Goal: Task Accomplishment & Management: Use online tool/utility

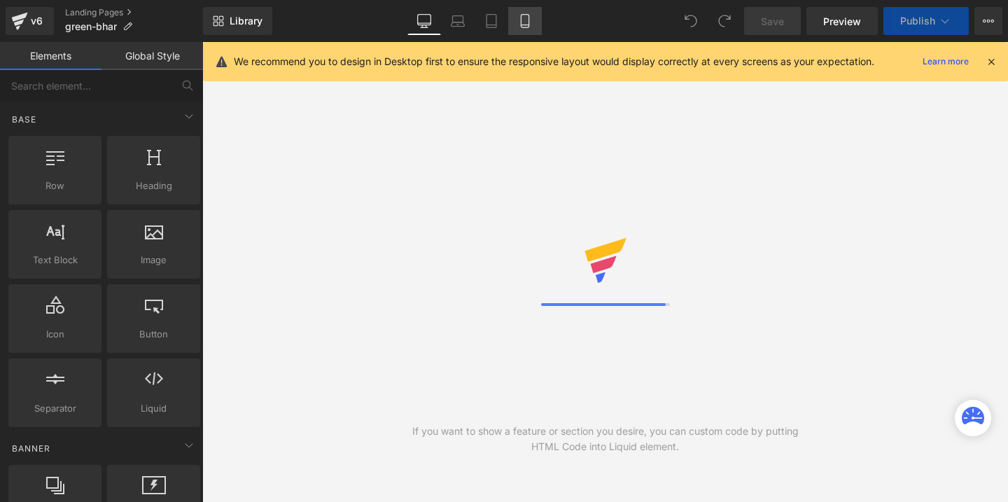
click at [529, 21] on icon at bounding box center [525, 21] width 8 height 13
click at [990, 64] on icon at bounding box center [991, 61] width 13 height 13
click at [990, 61] on div "If you want to show a feature or section you desire, you can custom code by put…" at bounding box center [605, 272] width 806 height 460
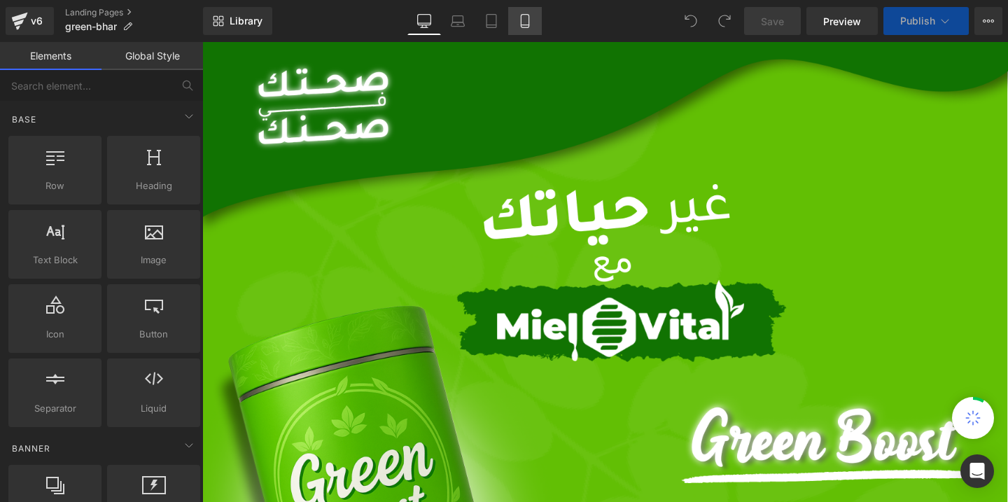
click at [526, 15] on icon at bounding box center [525, 21] width 14 height 14
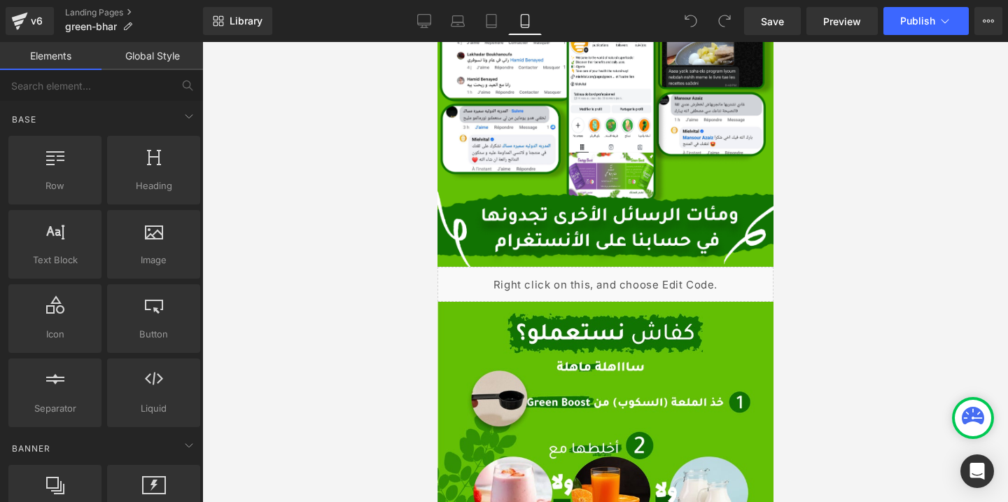
scroll to position [3918, 0]
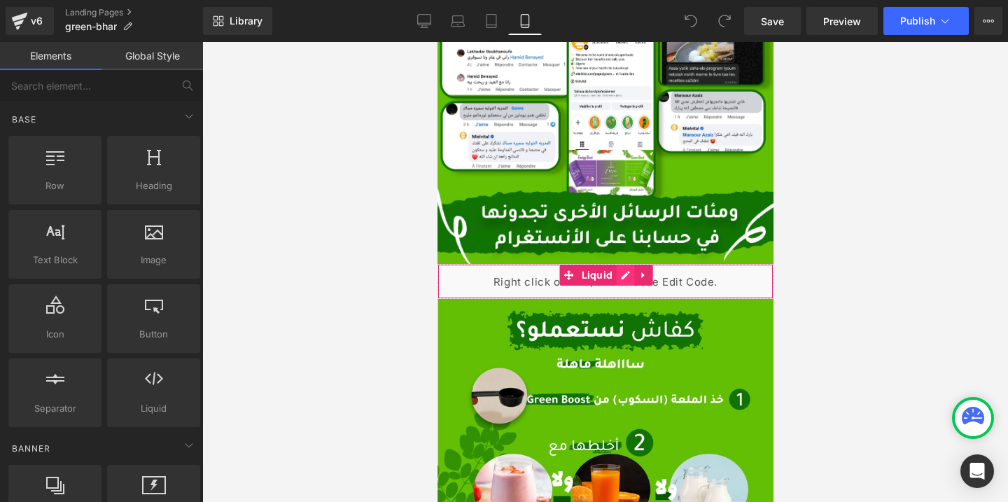
click at [627, 277] on div "Liquid" at bounding box center [605, 281] width 336 height 35
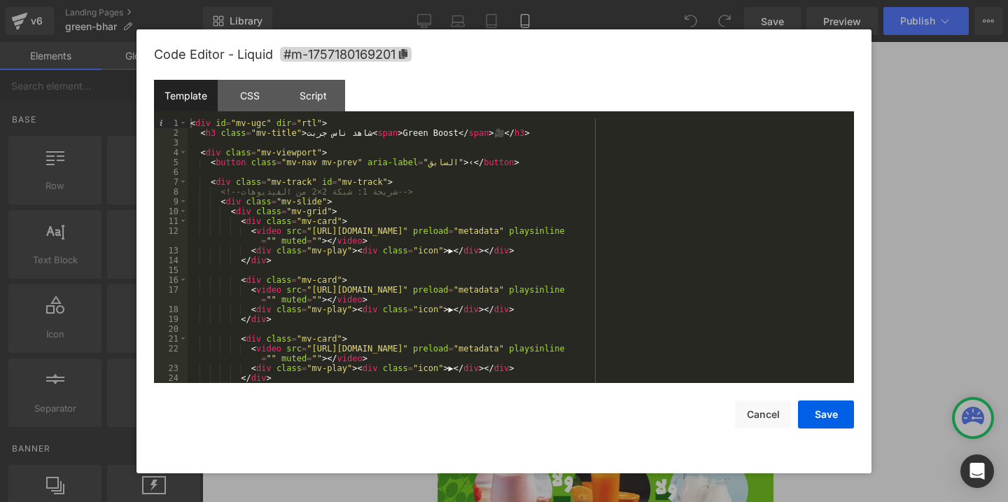
click at [202, 122] on div "< div id = "mv-ugc" dir = "rtl" > < h3 class = "mv-title" > شاهد ناس جربت < spa…" at bounding box center [518, 260] width 661 height 284
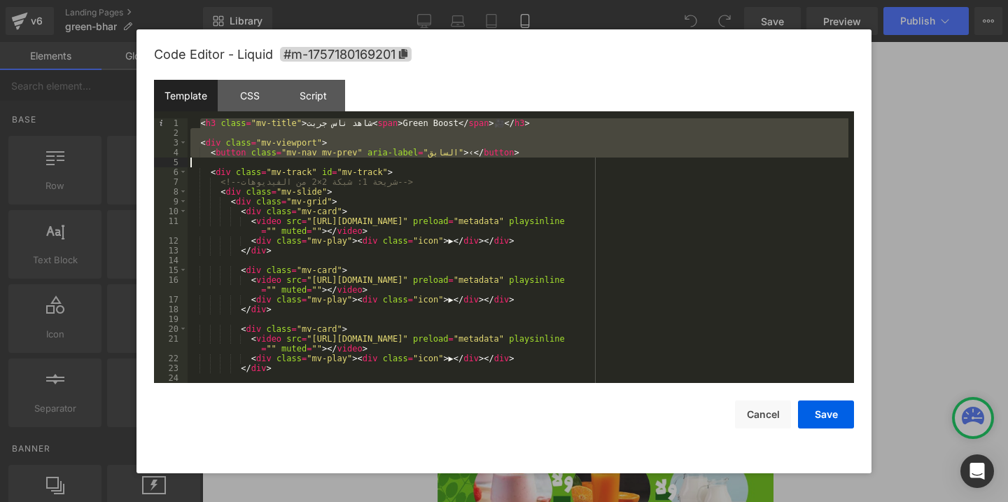
drag, startPoint x: 202, startPoint y: 121, endPoint x: 548, endPoint y: 476, distance: 494.8
click at [548, 476] on body "You are previewing how the will restyle your page. You can not edit Elements in…" at bounding box center [504, 251] width 1008 height 502
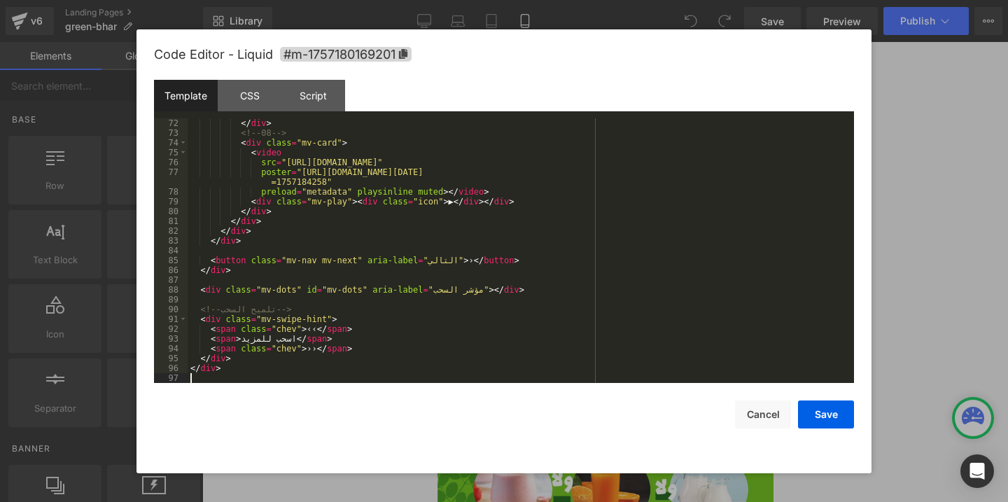
scroll to position [765, 0]
click at [251, 99] on div "CSS" at bounding box center [250, 96] width 64 height 32
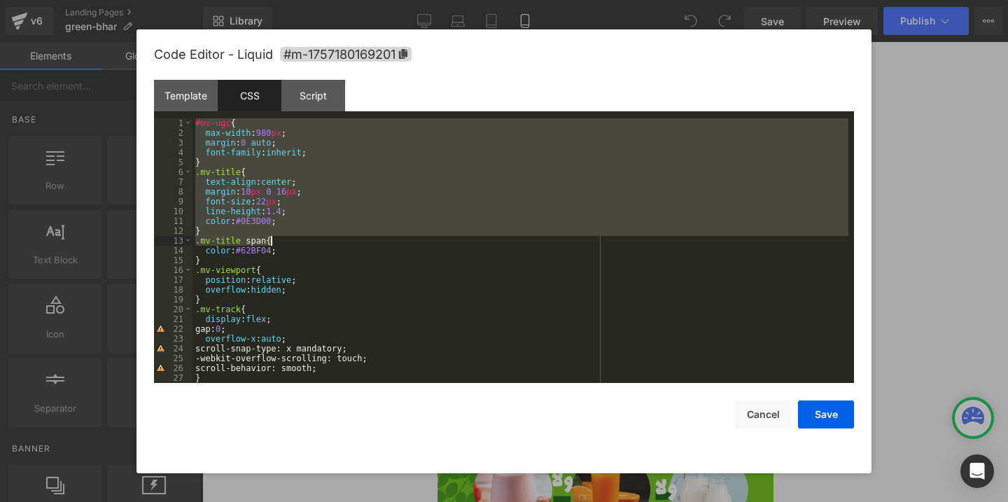
drag, startPoint x: 196, startPoint y: 121, endPoint x: 649, endPoint y: 550, distance: 623.7
click at [649, 501] on html "You are previewing how the will restyle your page. You can not edit Elements in…" at bounding box center [504, 251] width 1008 height 502
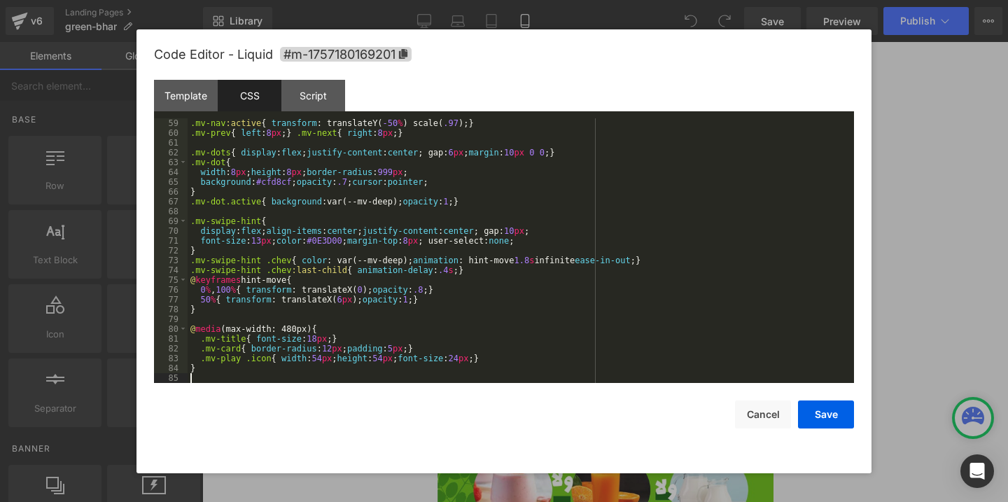
scroll to position [569, 0]
click at [317, 97] on div "Script" at bounding box center [314, 96] width 64 height 32
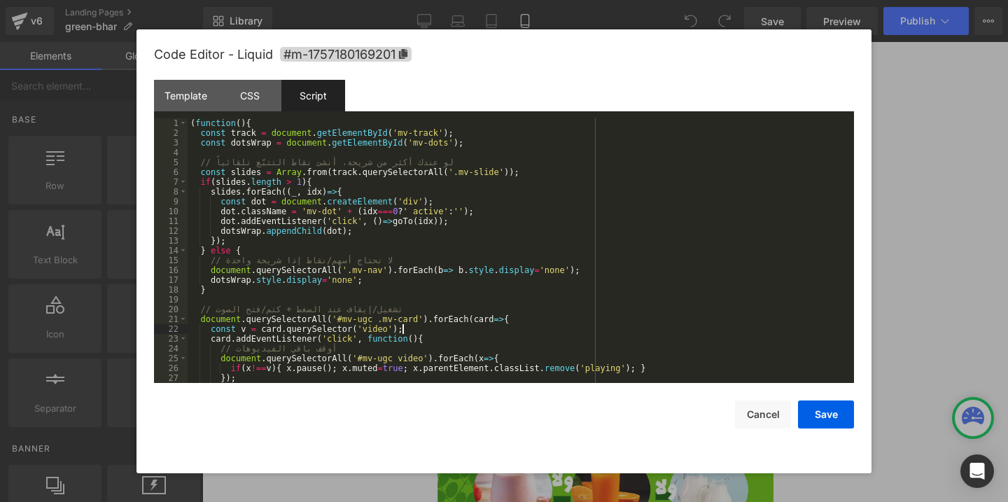
drag, startPoint x: 421, startPoint y: 329, endPoint x: 204, endPoint y: 122, distance: 299.7
click at [204, 122] on div "( function ( ) { const track = document . getElementById ( 'mv-track' ) ; const…" at bounding box center [518, 260] width 661 height 284
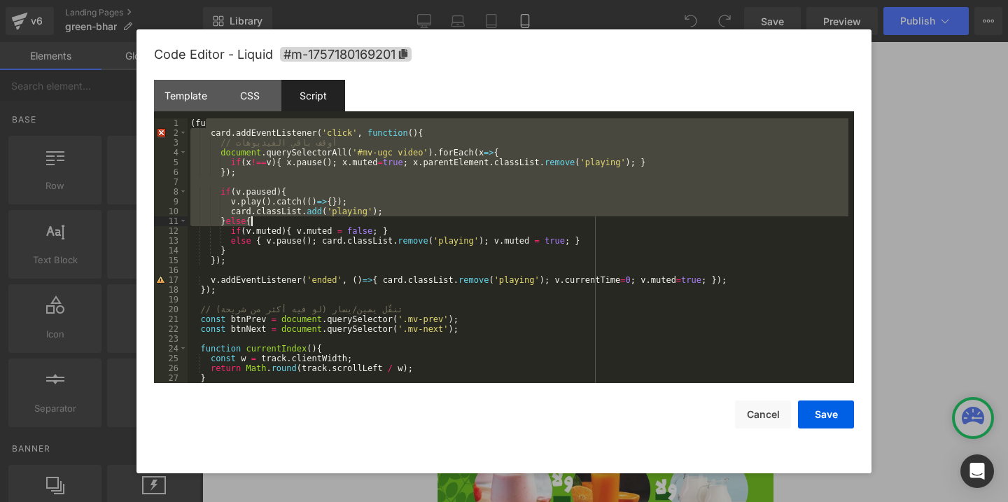
drag, startPoint x: 216, startPoint y: 123, endPoint x: 361, endPoint y: 391, distance: 305.5
click at [361, 391] on div "Code Editor - Liquid #m-1757180169201 Template CSS Script Data 72 73 74 75 76 7…" at bounding box center [504, 251] width 700 height 444
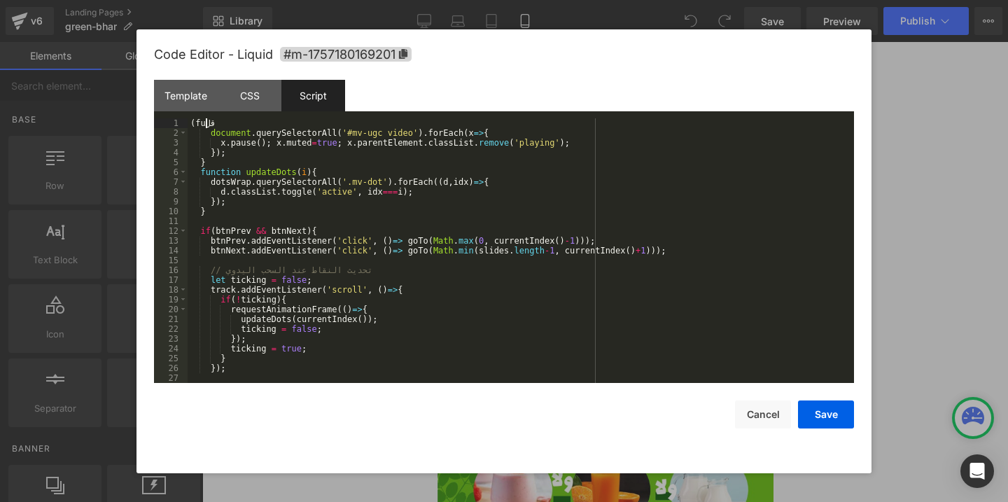
scroll to position [0, 0]
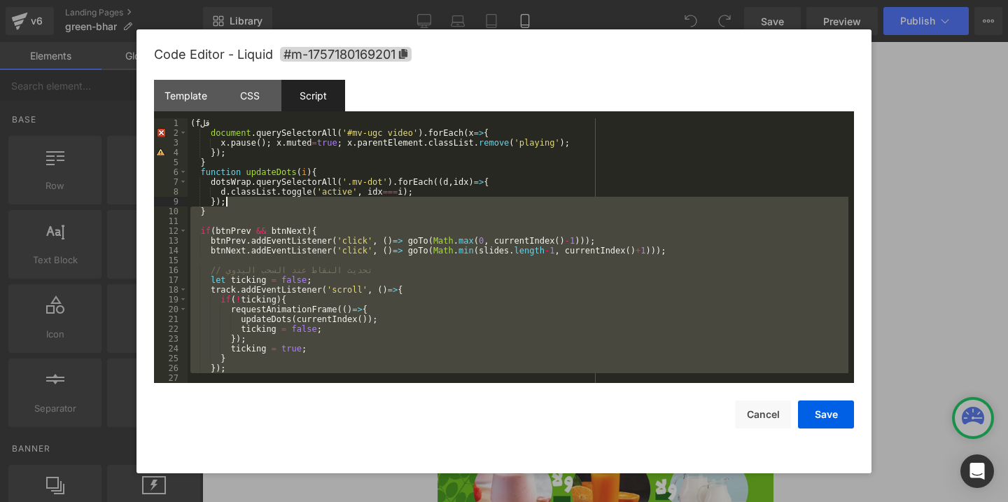
drag, startPoint x: 338, startPoint y: 374, endPoint x: 181, endPoint y: 75, distance: 337.7
click at [181, 75] on div "Code Editor - Liquid #m-1757180169201 Template CSS Script Data 72 73 74 75 76 7…" at bounding box center [504, 251] width 700 height 444
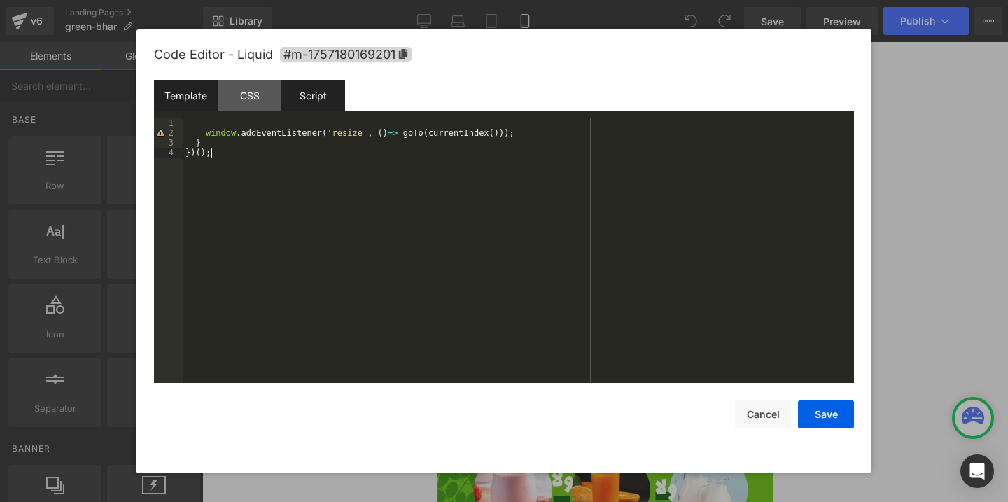
drag, startPoint x: 254, startPoint y: 183, endPoint x: 188, endPoint y: 104, distance: 102.9
click at [188, 104] on div "Template CSS Script Data 72 73 74 75 76 77 78 79 80 81 82 83 84 85 86 87 88 89 …" at bounding box center [504, 231] width 700 height 303
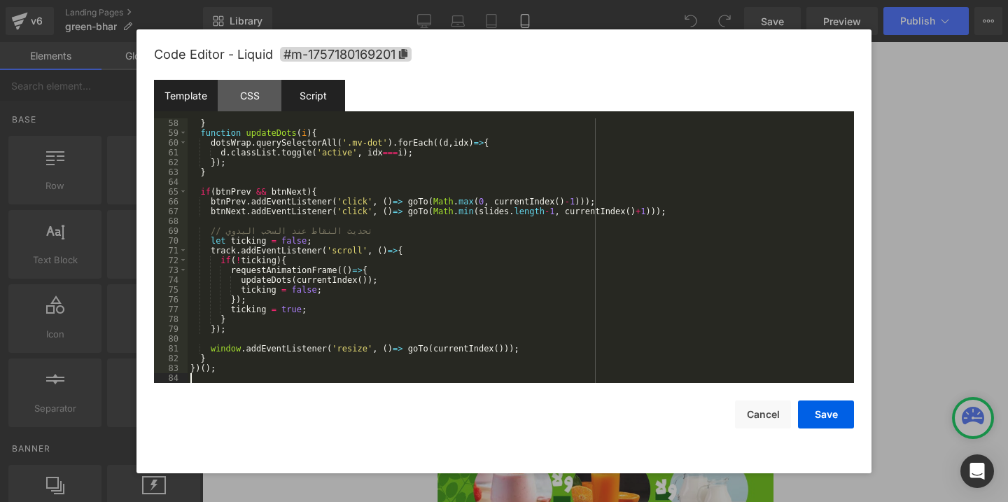
scroll to position [559, 0]
click at [822, 413] on button "Save" at bounding box center [826, 415] width 56 height 28
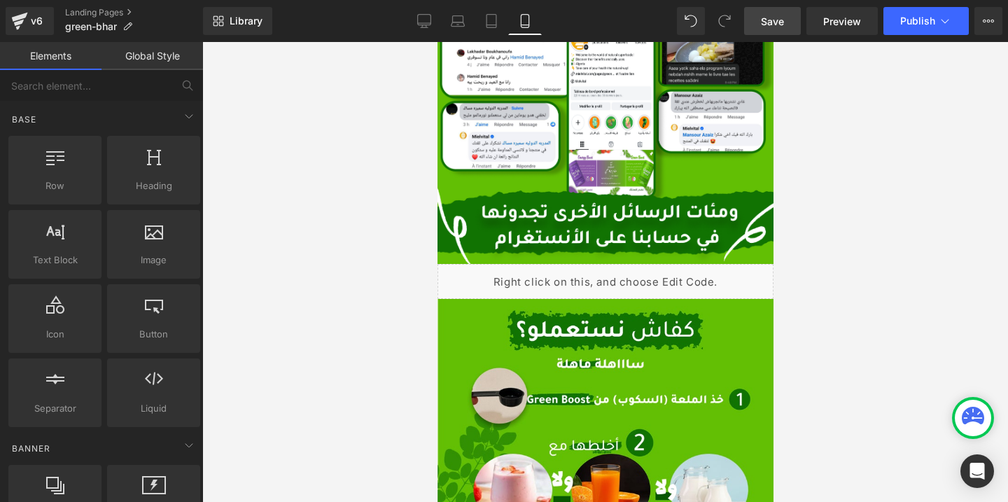
click at [768, 32] on link "Save" at bounding box center [772, 21] width 57 height 28
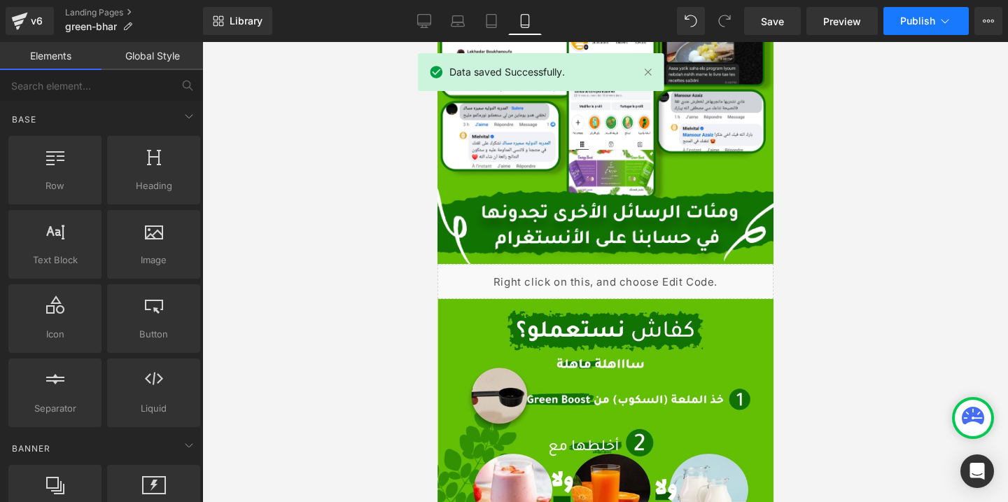
click at [932, 27] on span "Publish" at bounding box center [918, 20] width 35 height 11
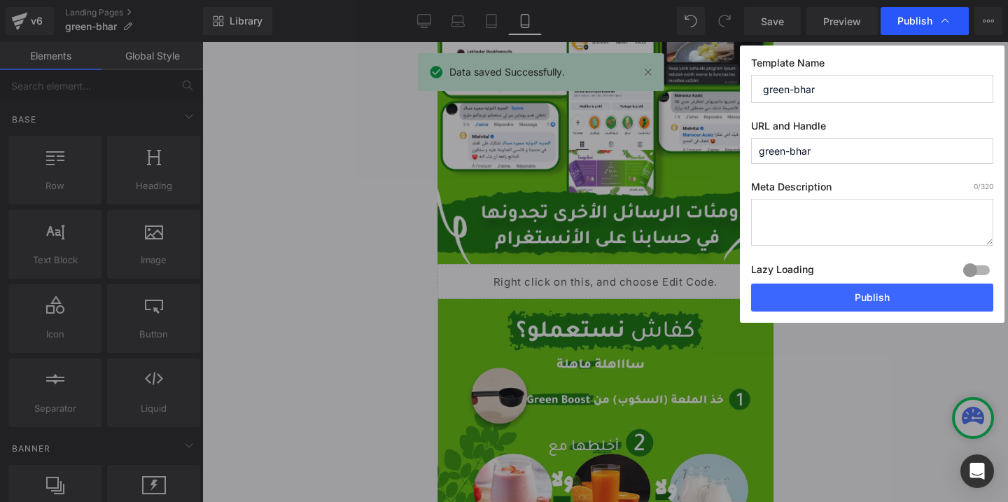
click at [945, 22] on icon at bounding box center [945, 21] width 14 height 14
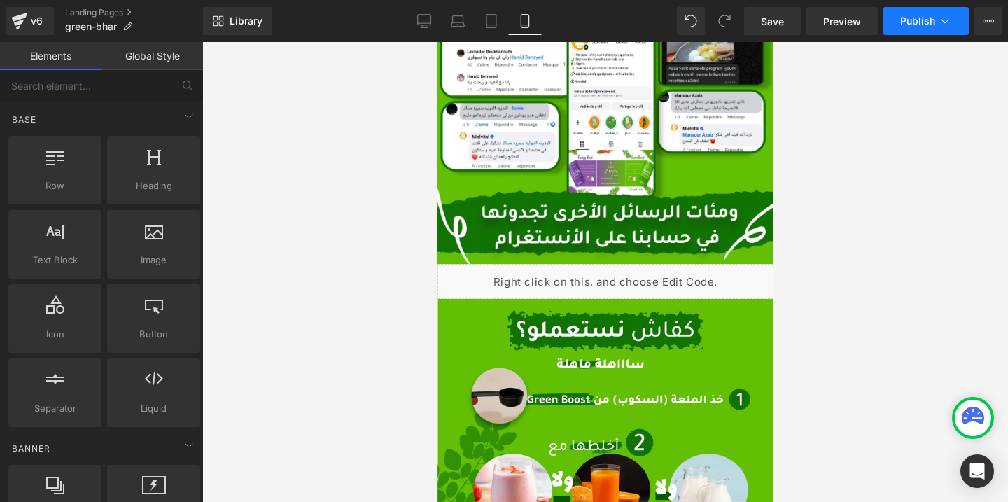
click at [931, 22] on span "Publish" at bounding box center [918, 20] width 35 height 11
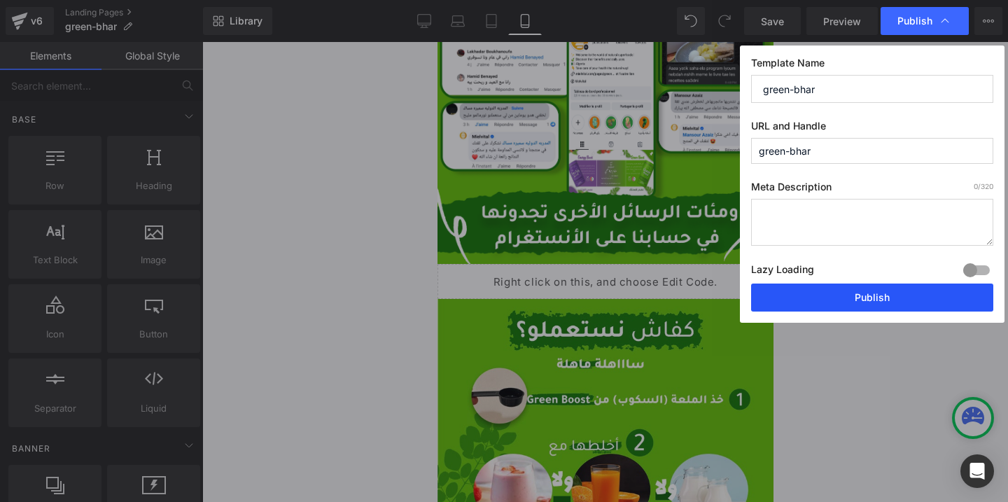
click at [837, 306] on button "Publish" at bounding box center [872, 298] width 242 height 28
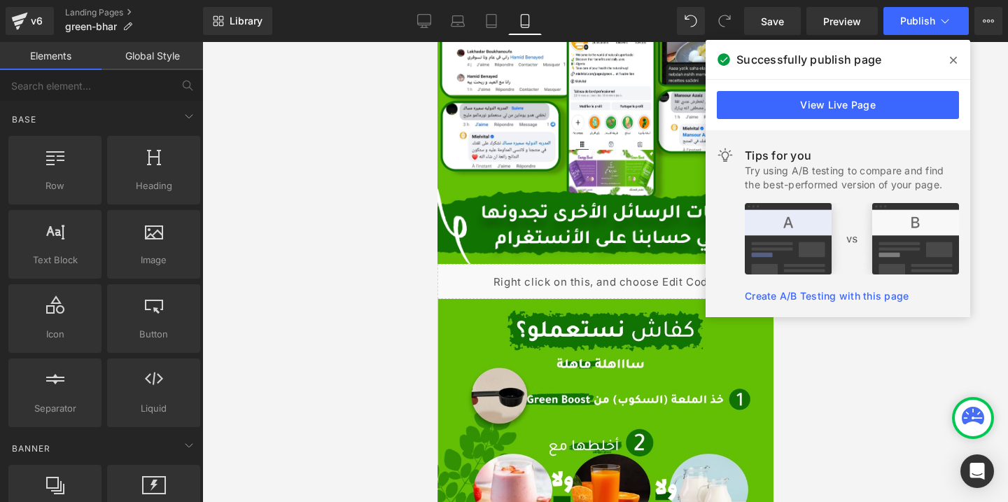
click at [395, 254] on div at bounding box center [605, 272] width 806 height 460
click at [951, 57] on icon at bounding box center [953, 60] width 7 height 11
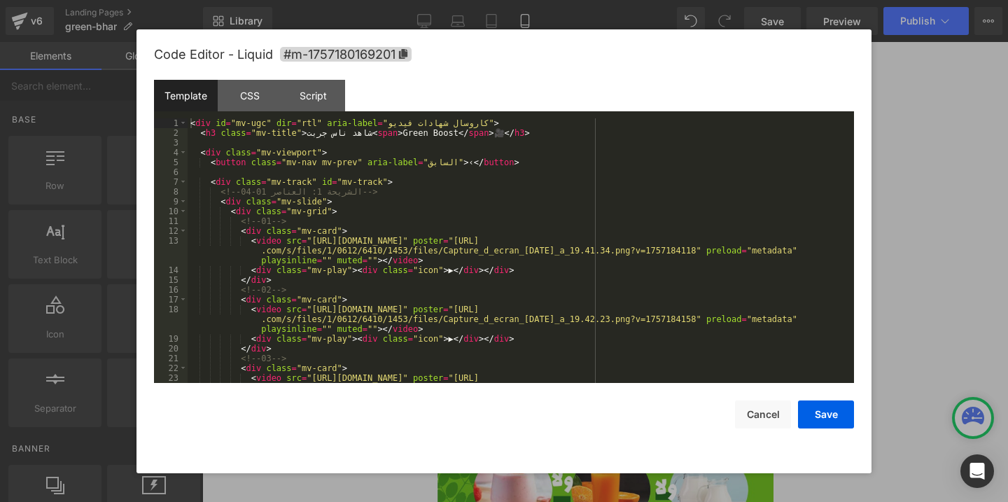
click at [626, 273] on div "Liquid" at bounding box center [605, 281] width 336 height 35
drag, startPoint x: 191, startPoint y: 123, endPoint x: 487, endPoint y: 324, distance: 357.8
click at [752, 470] on div "Code Editor - Liquid #m-1757180169201 Template CSS Script Data 1 2 3 4 5 6 7 8 …" at bounding box center [504, 251] width 700 height 444
click at [464, 278] on div "< div id = "mv-ugc" dir = "rtl" aria-label = "كاروسال شهادات فيديو" > < h3 clas…" at bounding box center [518, 270] width 661 height 304
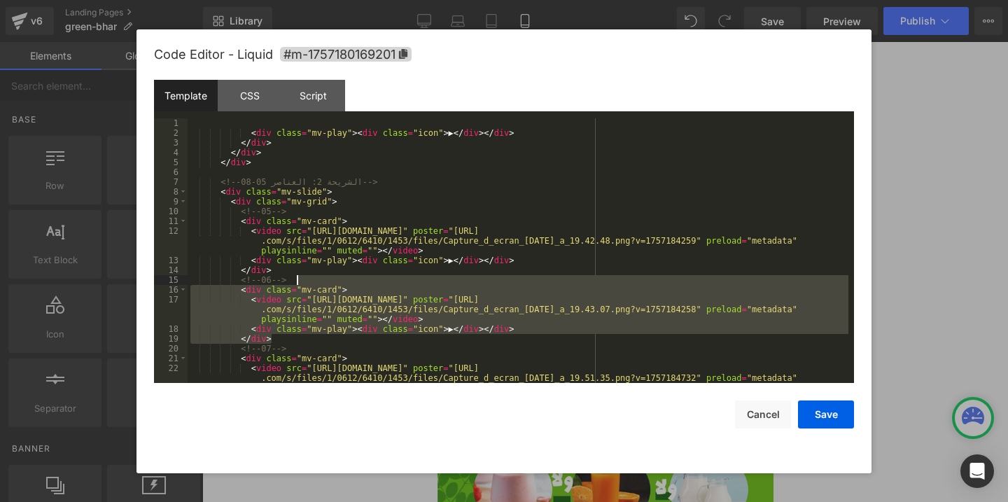
click at [507, 340] on div "< div class = "mv-play" > < div class = "icon" > ▶ </ div > </ div > </ div > <…" at bounding box center [518, 270] width 661 height 304
click at [515, 354] on div "< div class = "mv-play" > < div class = "icon" > ▶ </ div > </ div > </ div > <…" at bounding box center [518, 270] width 661 height 304
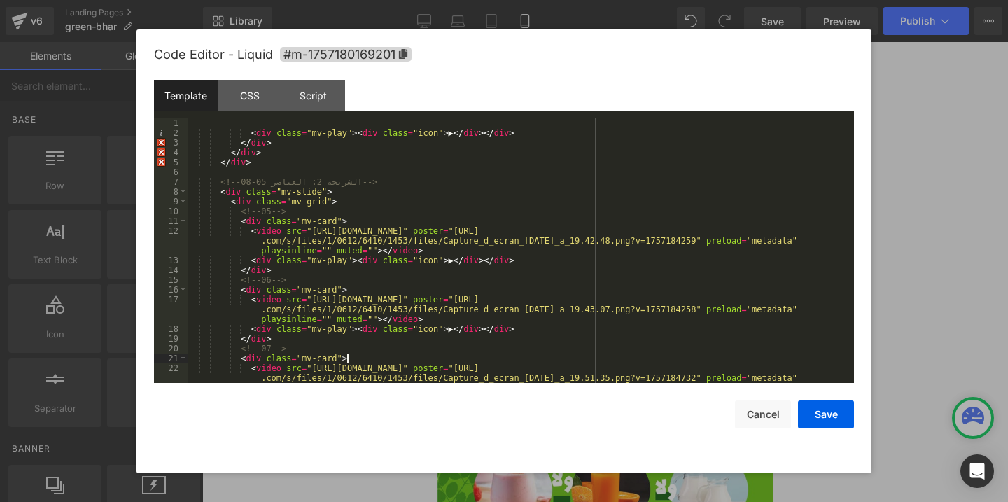
click at [506, 367] on div "< div class = "mv-play" > < div class = "icon" > ▶ </ div > </ div > </ div > <…" at bounding box center [518, 270] width 661 height 304
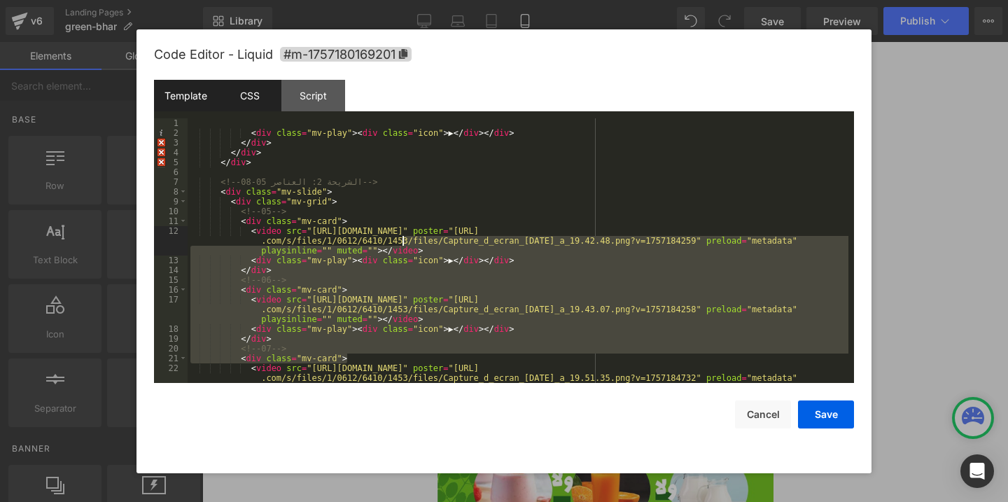
drag, startPoint x: 522, startPoint y: 354, endPoint x: 277, endPoint y: 108, distance: 347.6
click at [277, 108] on div "Template CSS Script Data 1 2 3 4 5 6 7 8 9 10 11 12 13 14 15 16 17 18 19 20 21 …" at bounding box center [504, 231] width 700 height 303
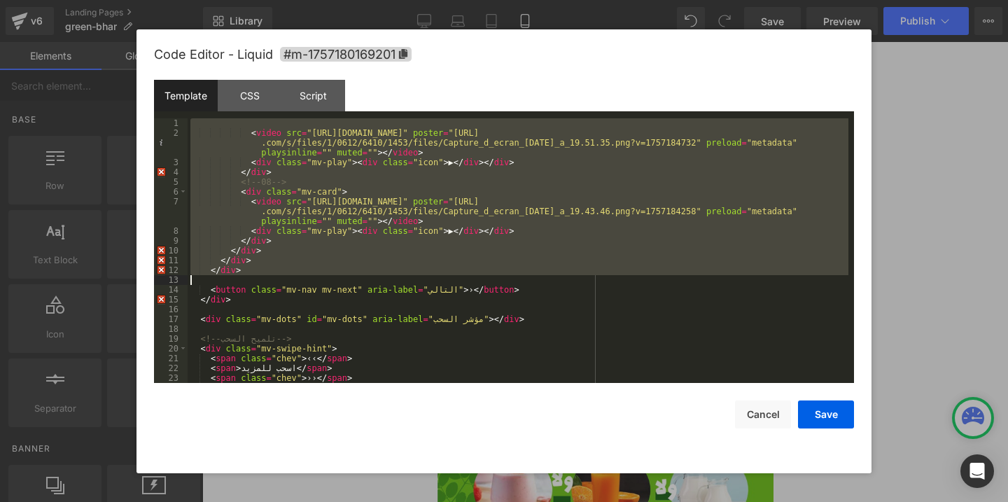
drag, startPoint x: 196, startPoint y: 123, endPoint x: 525, endPoint y: 345, distance: 396.6
click at [525, 345] on div "< video src = "https://cdn.shopify.com/videos/c/o/v/70d74cd1a5314c6f9da6213578c…" at bounding box center [518, 260] width 661 height 284
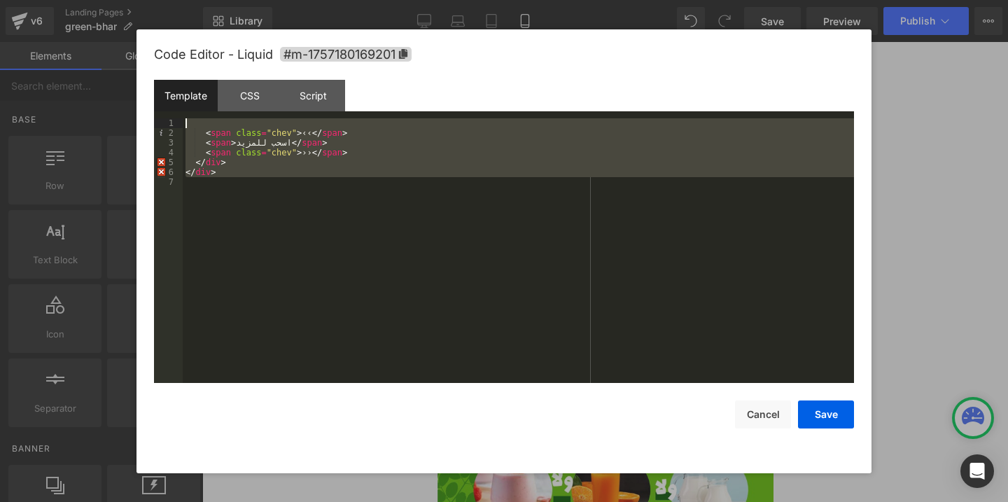
drag, startPoint x: 370, startPoint y: 231, endPoint x: 171, endPoint y: 102, distance: 237.4
click at [171, 102] on div "Template CSS Script Data 1 2 3 4 5 6 7 < span class = "chev" > ‹‹ </ span > < s…" at bounding box center [504, 231] width 700 height 303
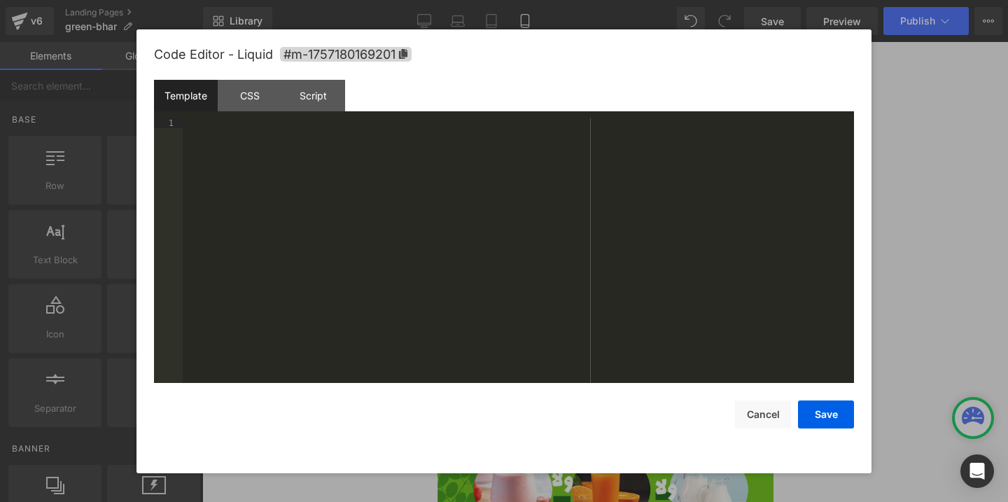
scroll to position [1235, 0]
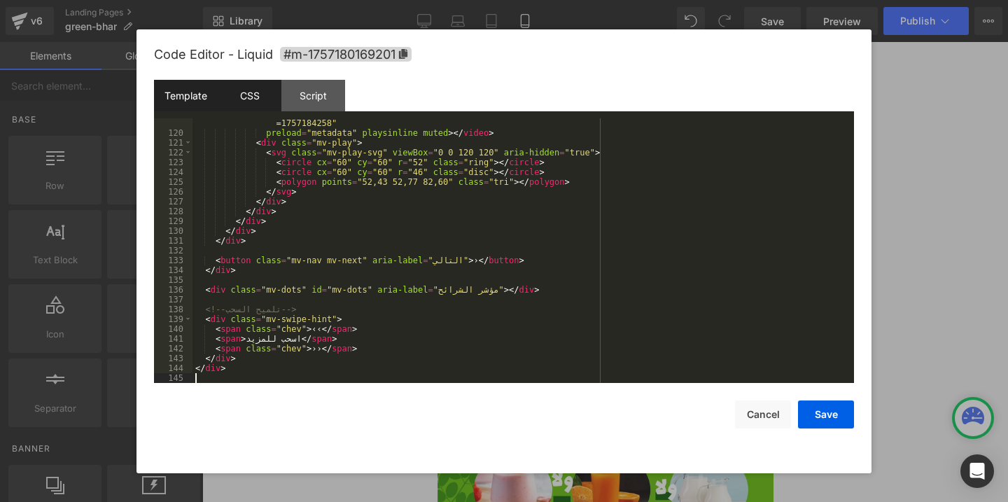
click at [252, 99] on div "CSS" at bounding box center [250, 96] width 64 height 32
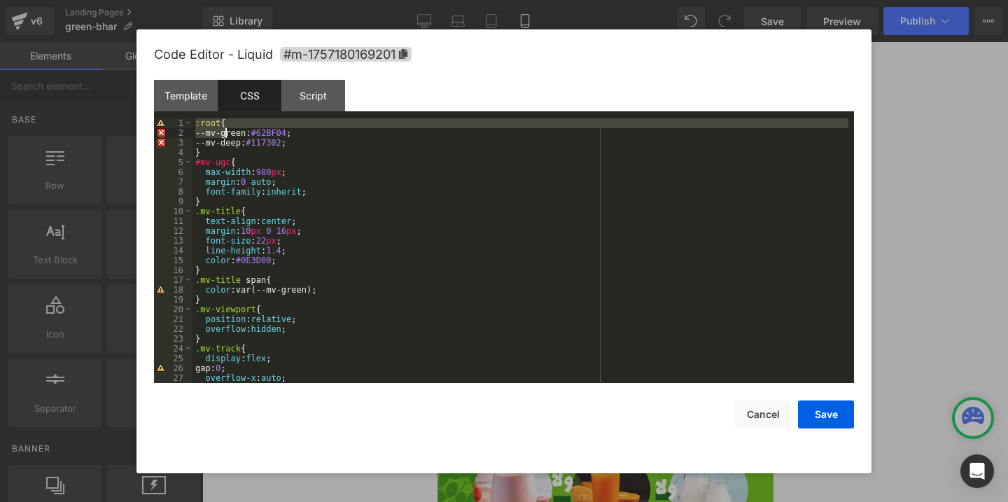
drag, startPoint x: 197, startPoint y: 122, endPoint x: 653, endPoint y: 551, distance: 626.7
click at [653, 501] on html "You are previewing how the will restyle your page. You can not edit Elements in…" at bounding box center [504, 251] width 1008 height 502
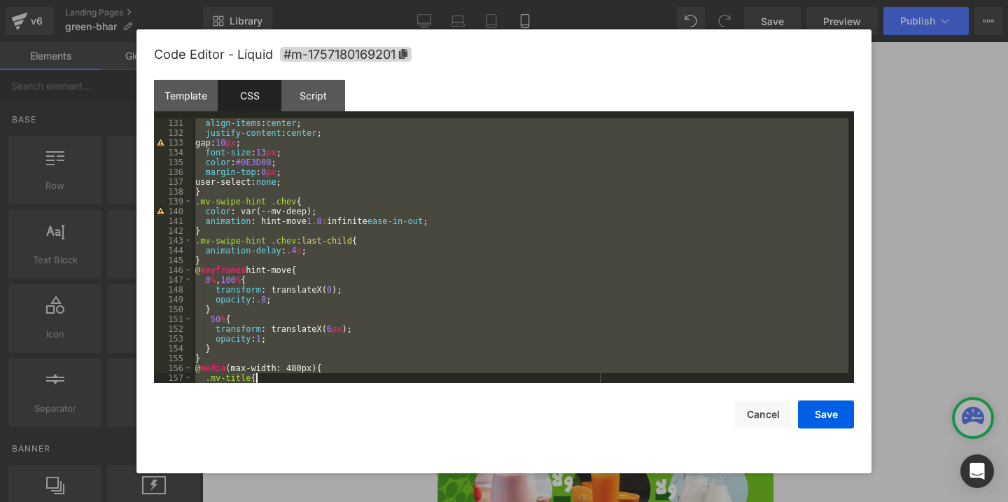
scroll to position [0, 0]
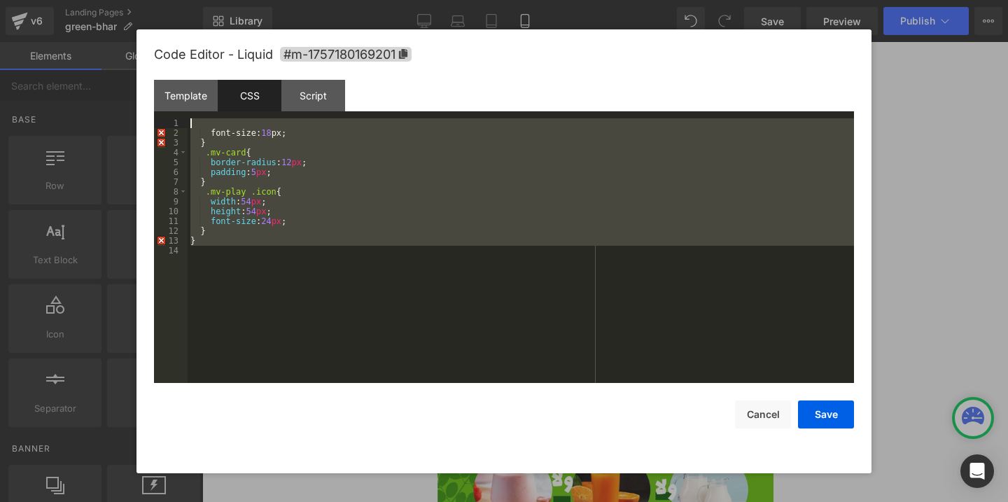
drag, startPoint x: 425, startPoint y: 352, endPoint x: 145, endPoint y: 58, distance: 405.7
click at [146, 60] on div "Code Editor - Liquid #m-1757180169201 Template CSS Script Data 119 120 121 122 …" at bounding box center [504, 251] width 735 height 444
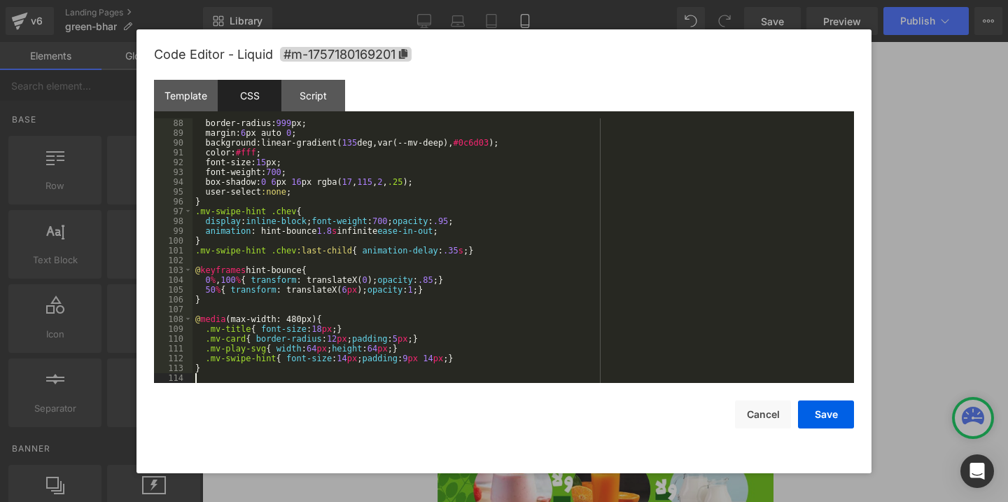
scroll to position [853, 0]
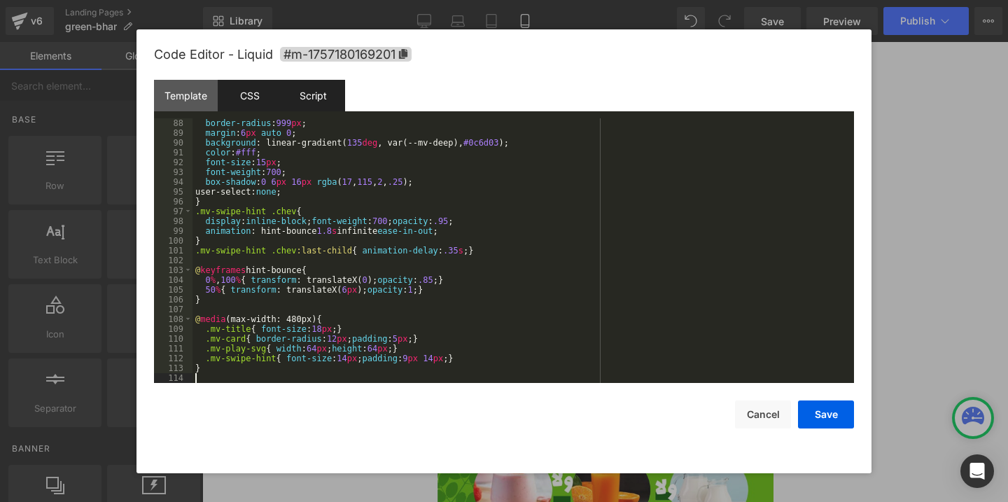
click at [303, 100] on div "Script" at bounding box center [314, 96] width 64 height 32
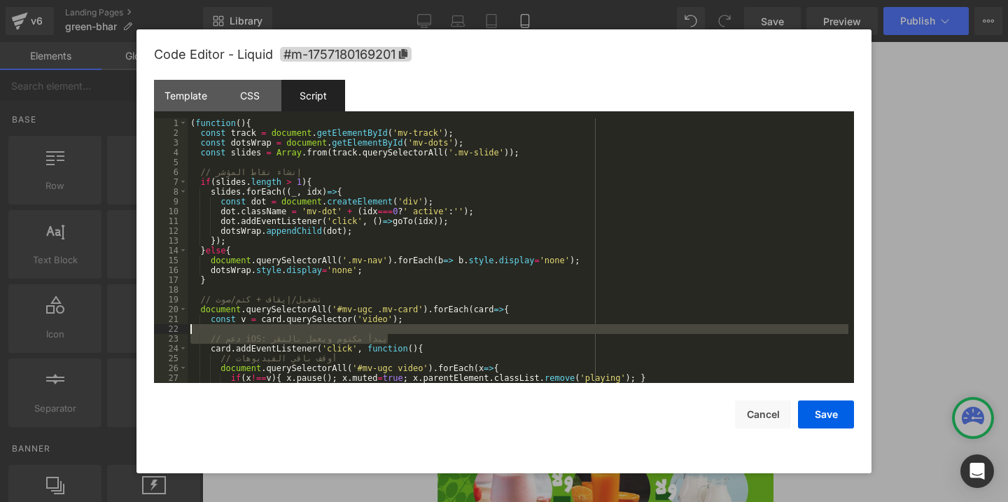
drag, startPoint x: 474, startPoint y: 337, endPoint x: 151, endPoint y: 97, distance: 403.0
click at [151, 97] on div "Code Editor - Liquid #m-1757180169201 Template CSS Script Data 119 120 121 122 …" at bounding box center [504, 251] width 735 height 444
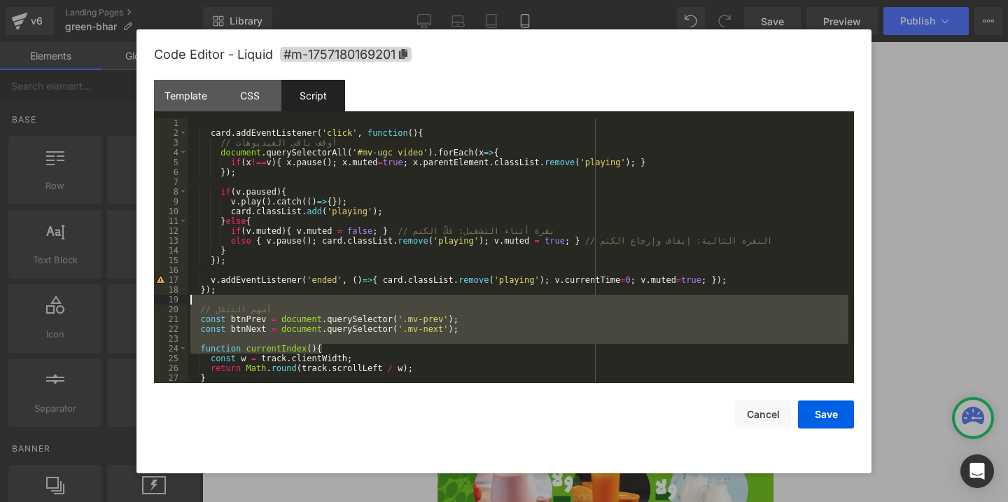
drag, startPoint x: 425, startPoint y: 347, endPoint x: 106, endPoint y: 81, distance: 415.6
click at [108, 82] on body "You are previewing how the will restyle your page. You can not edit Elements in…" at bounding box center [504, 251] width 1008 height 502
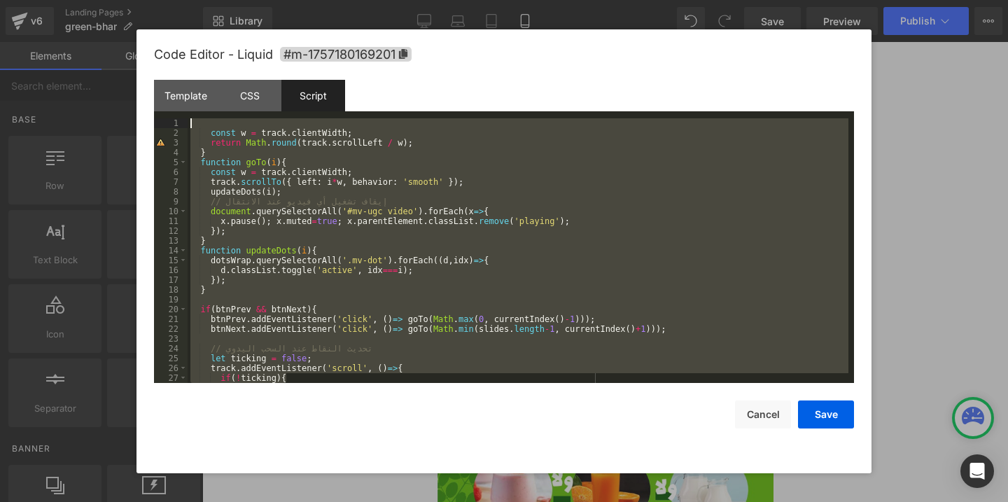
drag, startPoint x: 427, startPoint y: 377, endPoint x: 113, endPoint y: 80, distance: 433.0
click at [113, 80] on body "You are previewing how the will restyle your page. You can not edit Elements in…" at bounding box center [504, 251] width 1008 height 502
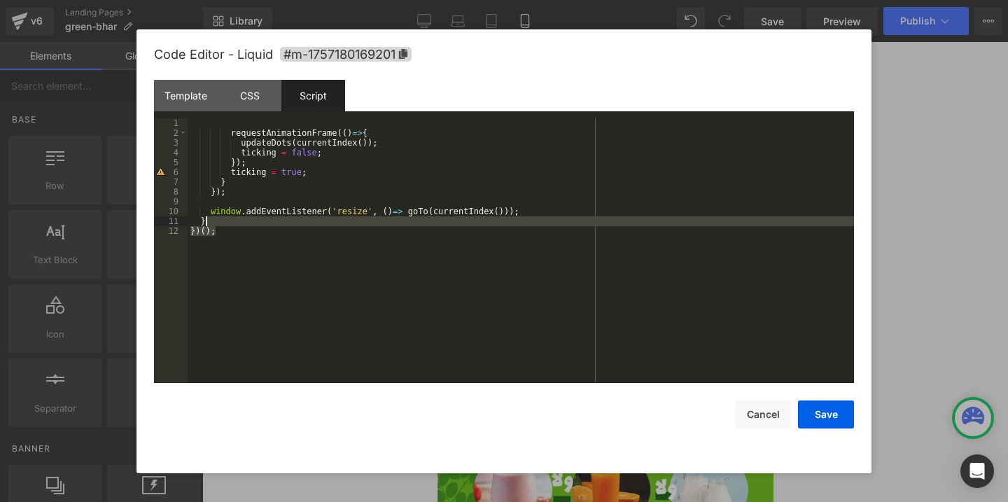
drag, startPoint x: 304, startPoint y: 258, endPoint x: 125, endPoint y: 62, distance: 265.2
click at [125, 62] on body "You are previewing how the will restyle your page. You can not edit Elements in…" at bounding box center [504, 251] width 1008 height 502
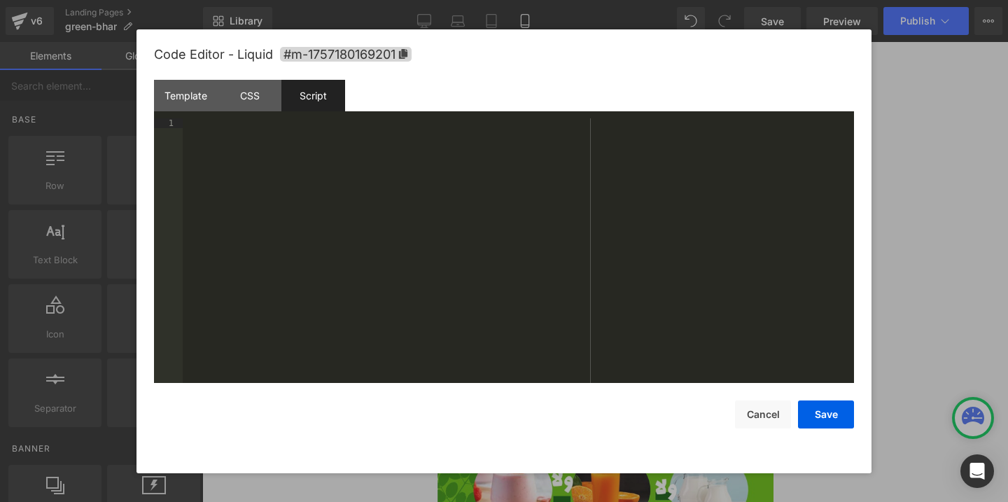
scroll to position [549, 0]
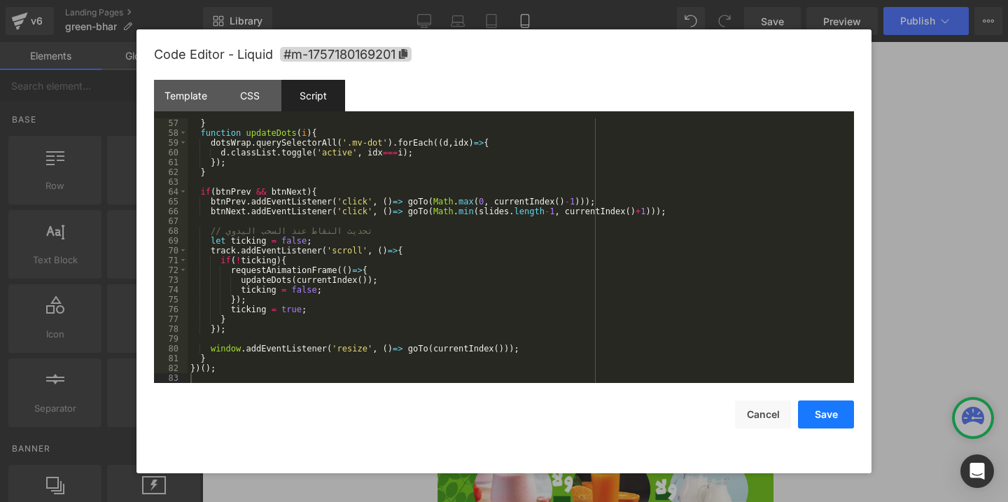
click at [822, 424] on button "Save" at bounding box center [826, 415] width 56 height 28
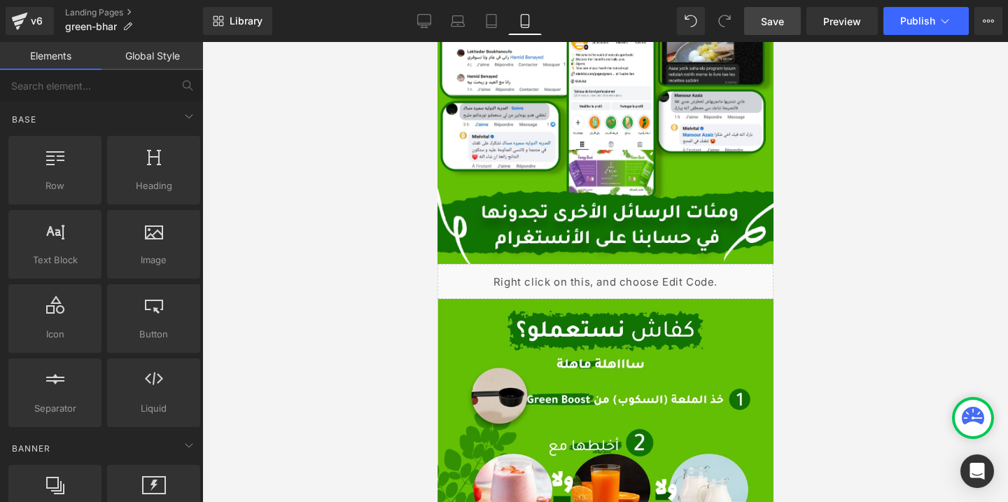
click at [783, 28] on link "Save" at bounding box center [772, 21] width 57 height 28
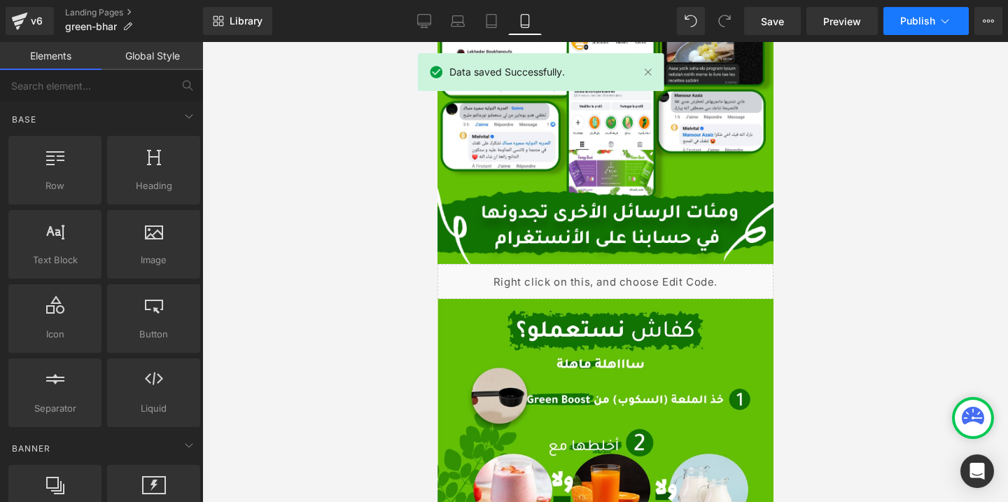
click at [915, 17] on span "Publish" at bounding box center [918, 20] width 35 height 11
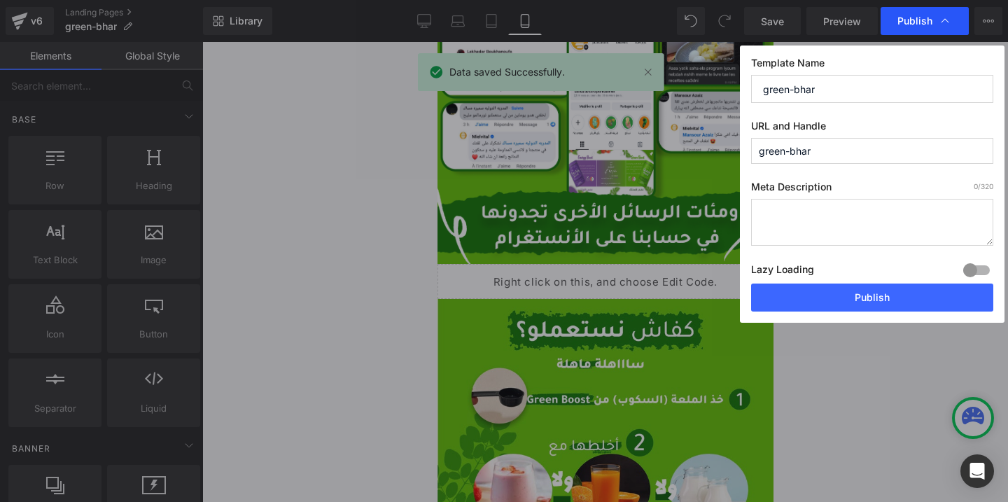
click at [939, 20] on icon at bounding box center [945, 21] width 14 height 14
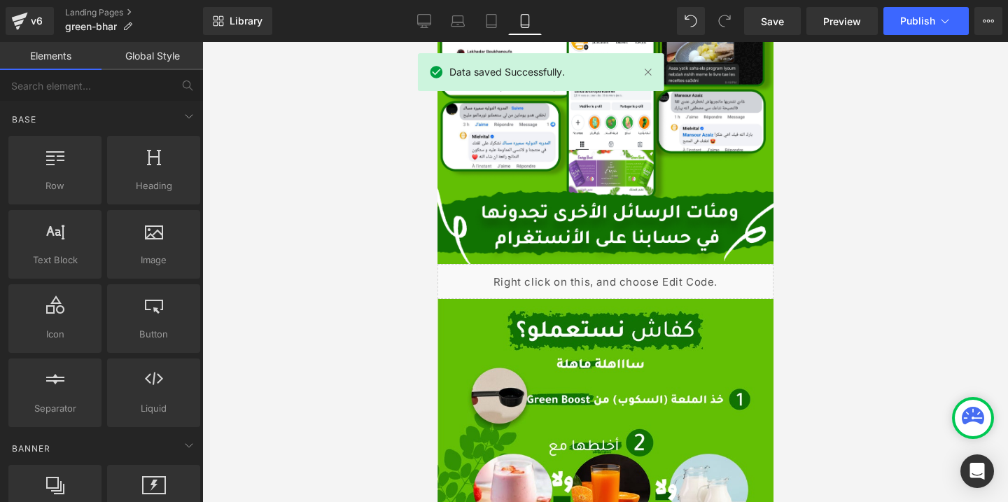
click at [800, 291] on div at bounding box center [605, 272] width 806 height 460
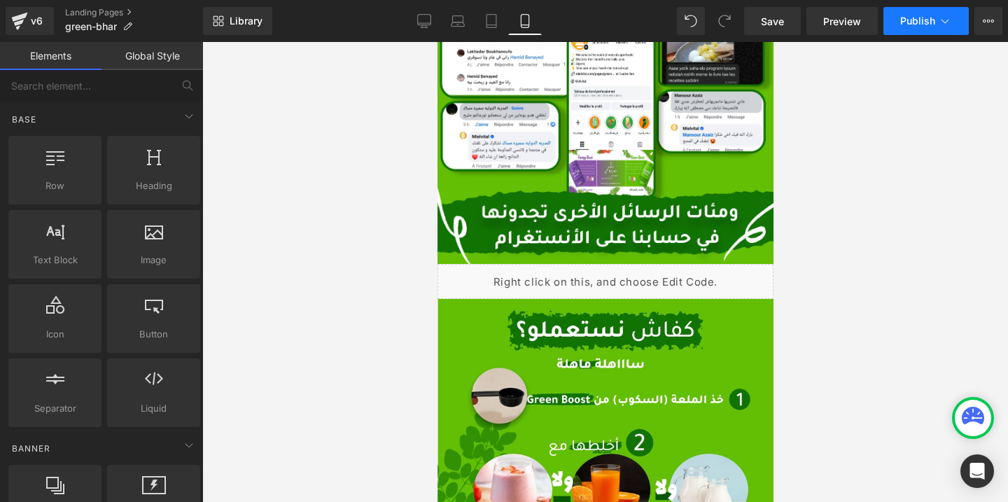
click at [915, 24] on span "Publish" at bounding box center [918, 20] width 35 height 11
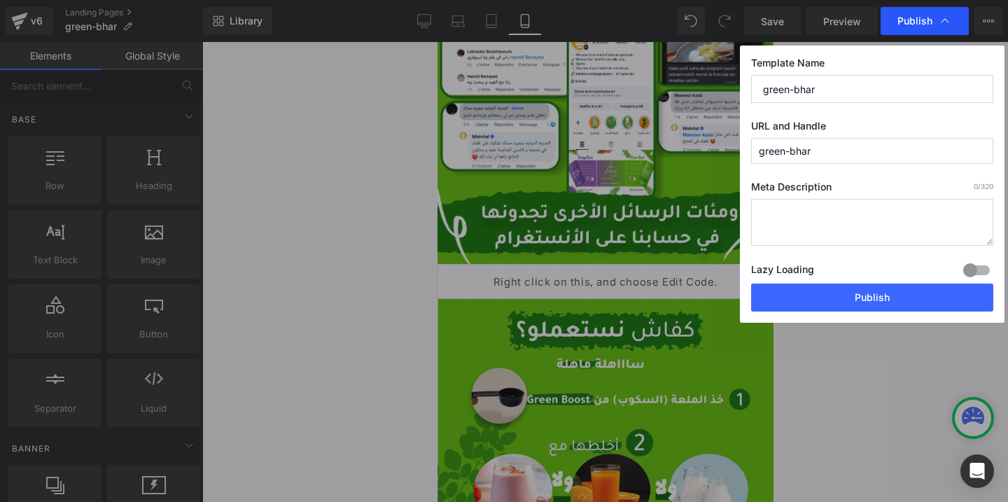
click at [934, 25] on span "Publish" at bounding box center [925, 21] width 55 height 14
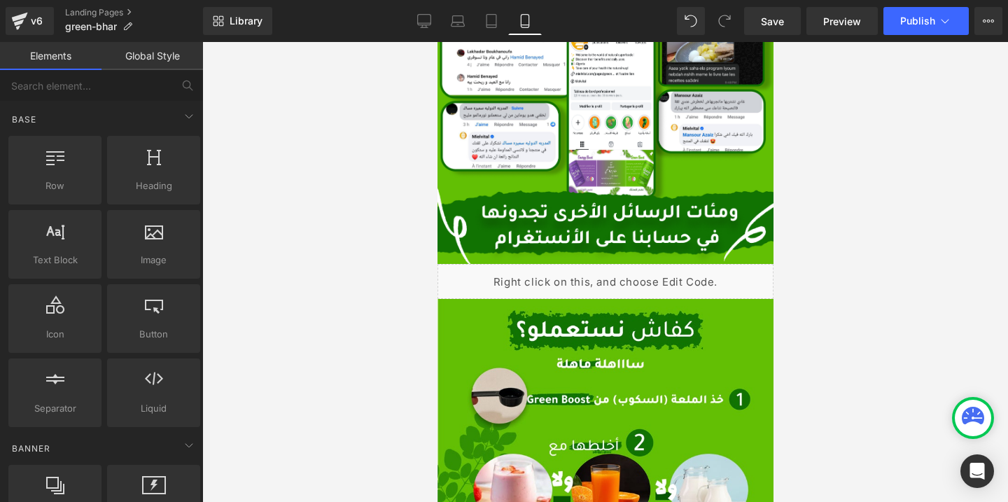
click at [854, 298] on div at bounding box center [605, 272] width 806 height 460
click at [941, 34] on button "Publish" at bounding box center [926, 21] width 85 height 28
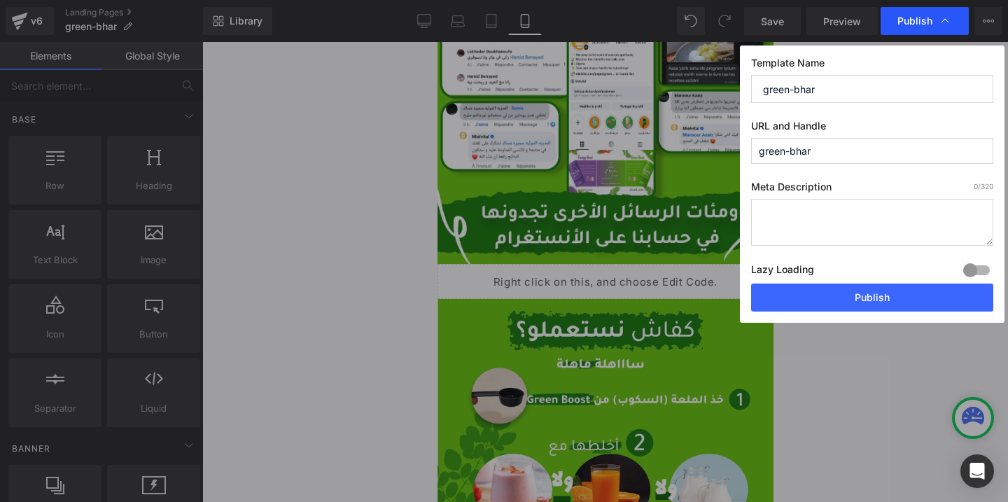
click at [936, 20] on span "Publish" at bounding box center [925, 21] width 55 height 14
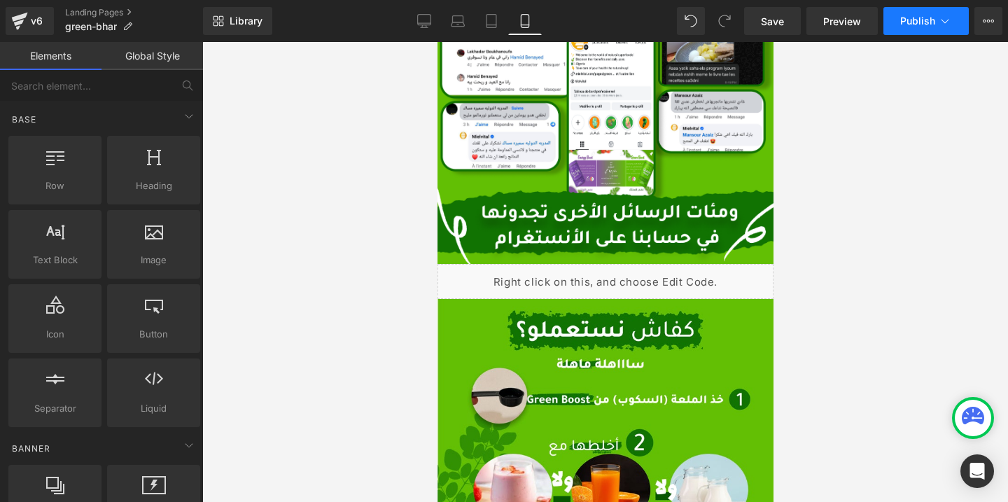
click at [815, 306] on div at bounding box center [605, 272] width 806 height 460
click at [929, 20] on span "Publish" at bounding box center [918, 20] width 35 height 11
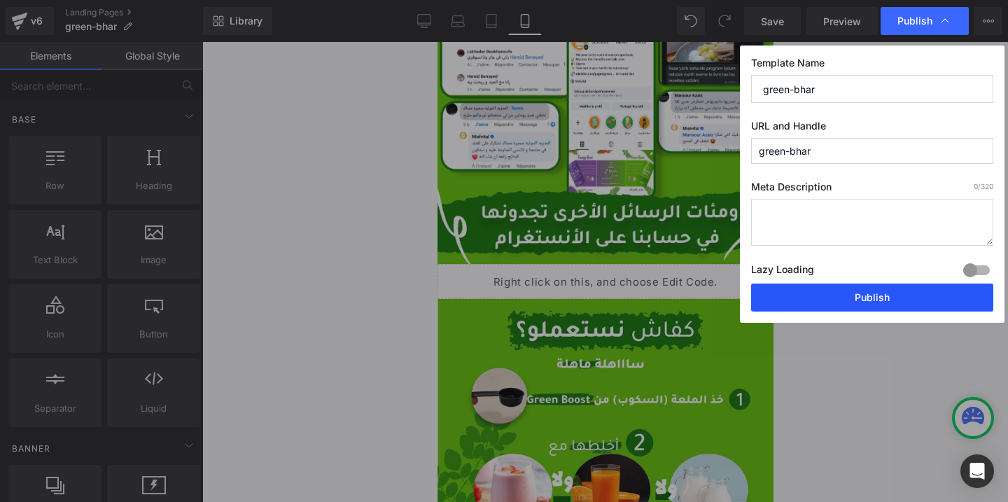
click at [818, 300] on button "Publish" at bounding box center [872, 298] width 242 height 28
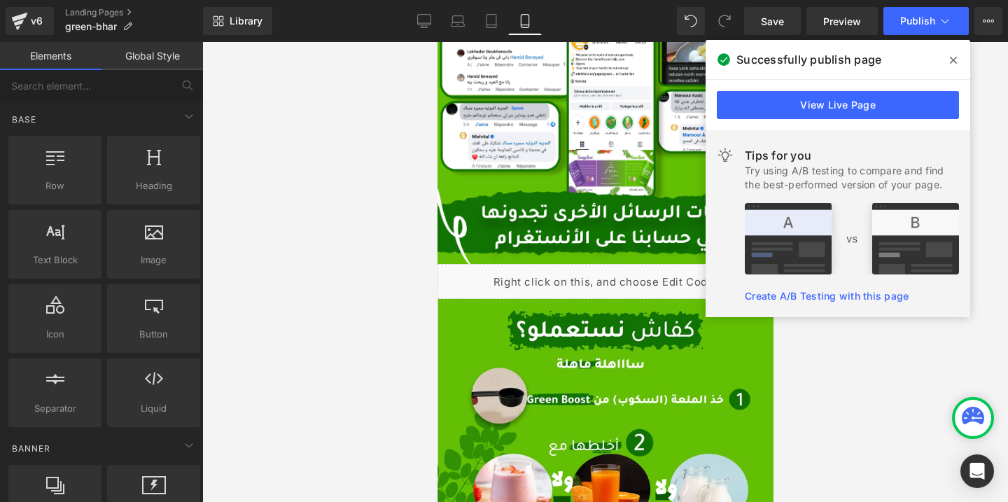
click at [956, 56] on icon at bounding box center [953, 60] width 7 height 11
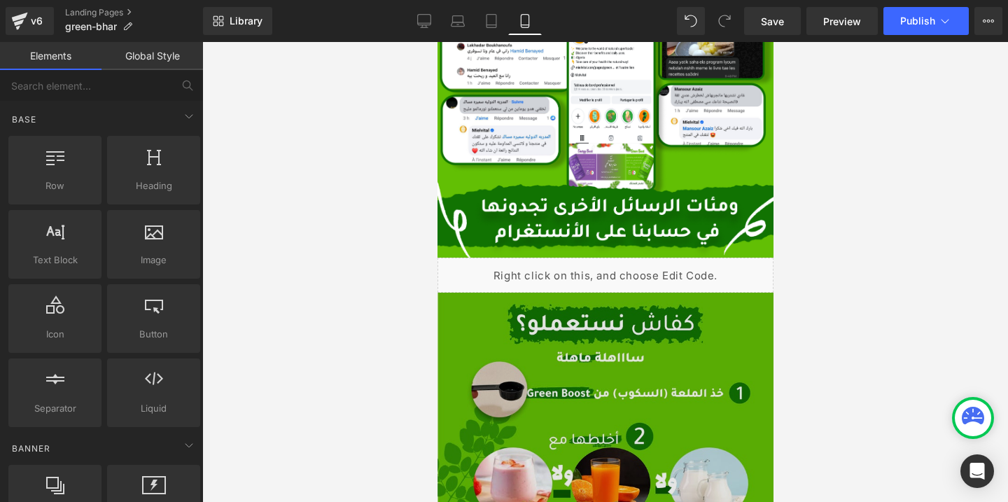
scroll to position [3907, 0]
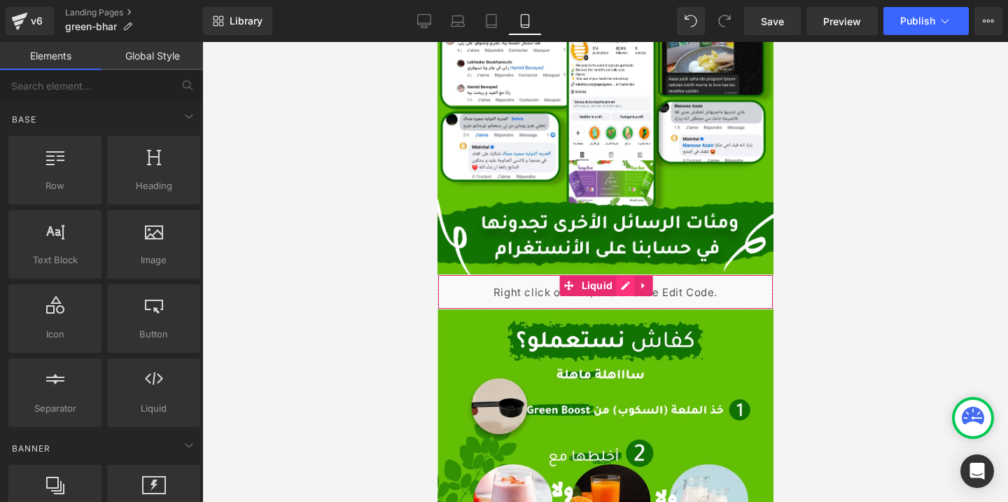
click at [623, 289] on div "Liquid" at bounding box center [605, 292] width 336 height 35
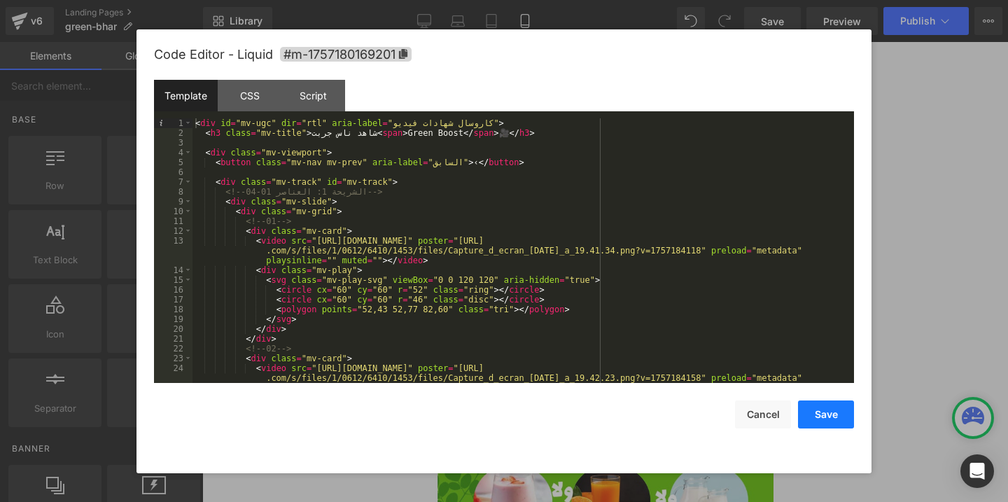
drag, startPoint x: 195, startPoint y: 123, endPoint x: 814, endPoint y: 409, distance: 681.9
click at [814, 409] on div "Code Editor - Liquid #m-1757180169201 Template CSS Script Data 1 2 3 4 5 6 7 8 …" at bounding box center [504, 251] width 700 height 444
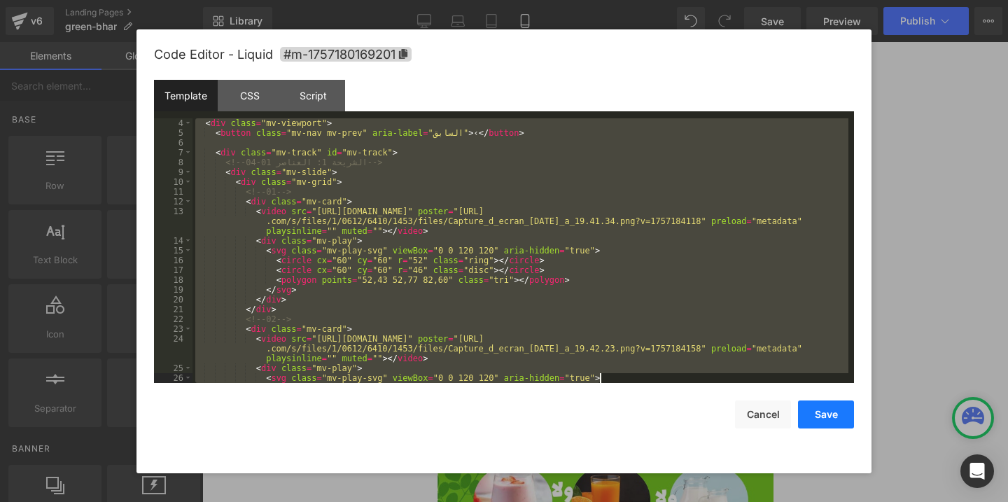
scroll to position [29, 0]
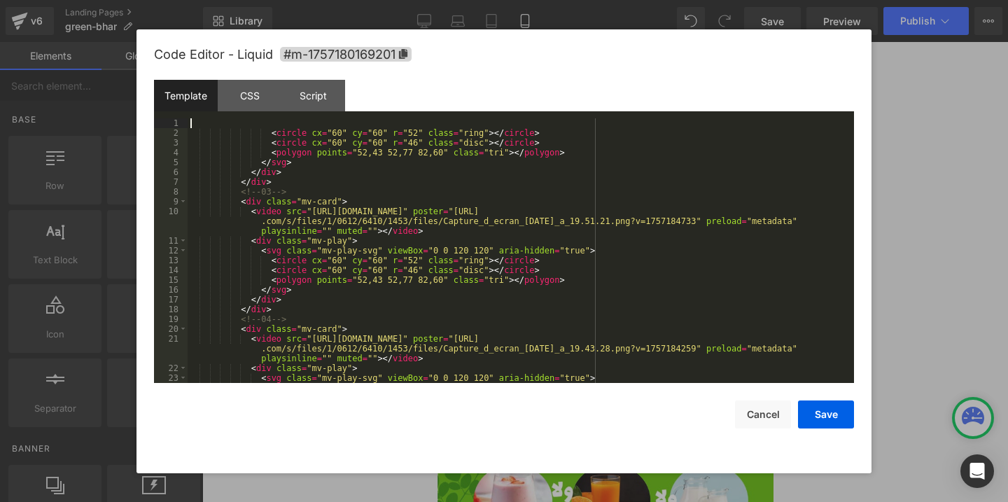
click at [563, 321] on div "< circle cx = "60" cy = "60" r = "52" class = "ring" > </ circle > < circle cx …" at bounding box center [518, 260] width 661 height 284
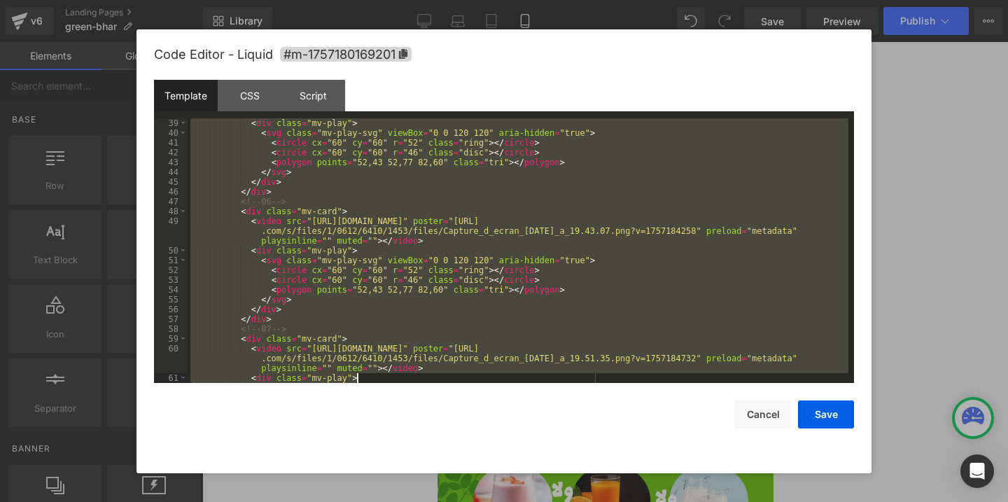
scroll to position [794, 0]
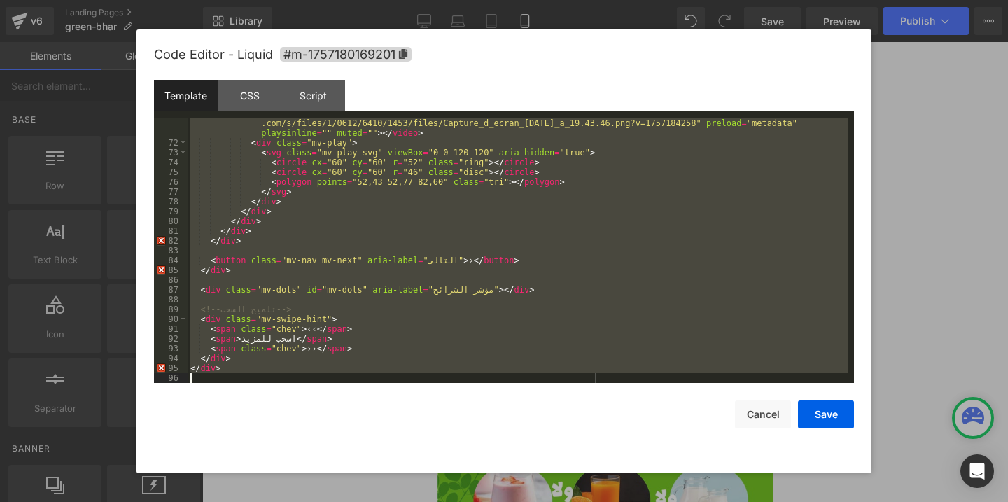
drag, startPoint x: 199, startPoint y: 120, endPoint x: 627, endPoint y: 454, distance: 542.9
click at [627, 454] on div "Code Editor - Liquid #m-1757180169201 Template CSS Script Data 71 72 73 74 75 7…" at bounding box center [504, 251] width 700 height 444
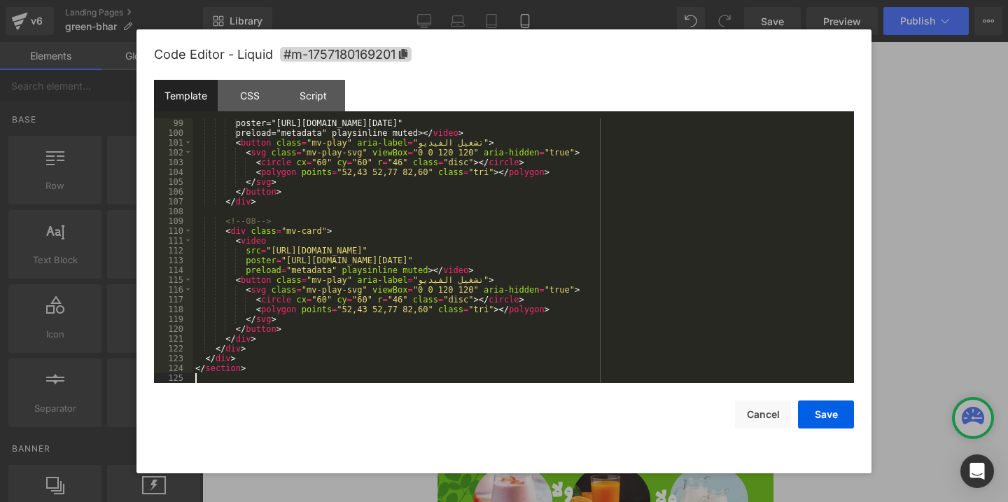
scroll to position [961, 0]
drag, startPoint x: 826, startPoint y: 420, endPoint x: 576, endPoint y: 242, distance: 306.7
click at [576, 242] on div "Code Editor - Liquid #m-1757180169201 Template CSS Script Data 99 100 101 102 1…" at bounding box center [504, 251] width 700 height 444
click at [244, 102] on div "CSS" at bounding box center [250, 96] width 64 height 32
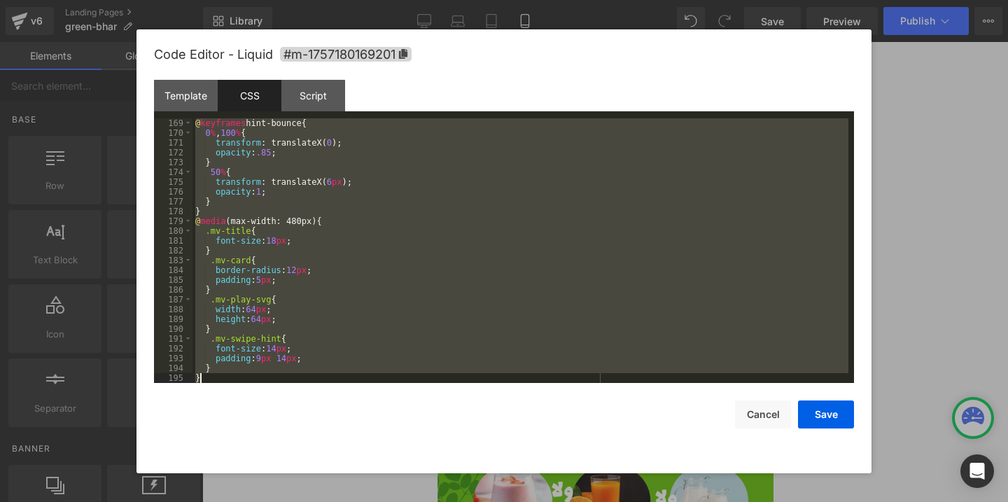
scroll to position [1657, 0]
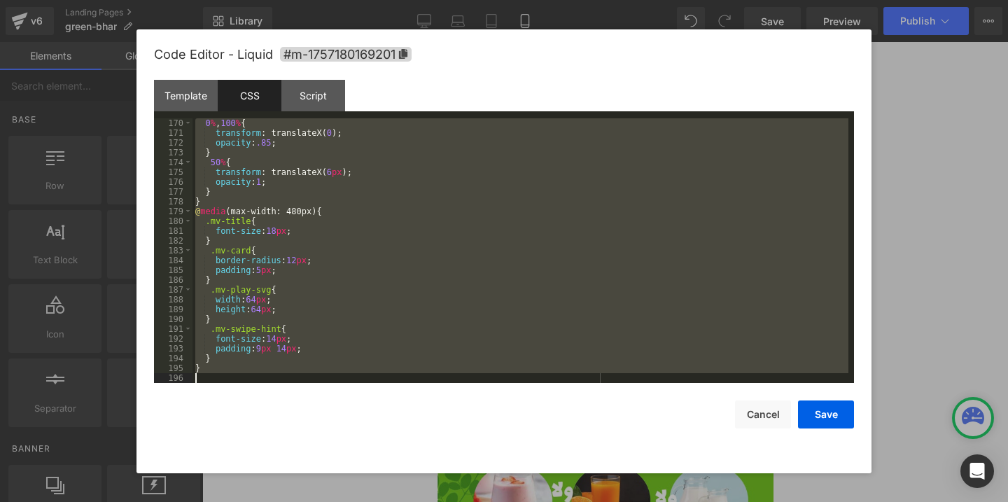
drag, startPoint x: 197, startPoint y: 120, endPoint x: 581, endPoint y: 407, distance: 479.9
click at [581, 407] on div "Code Editor - Liquid #m-1757180169201 Template CSS Script Data 99 100 101 102 1…" at bounding box center [504, 251] width 700 height 444
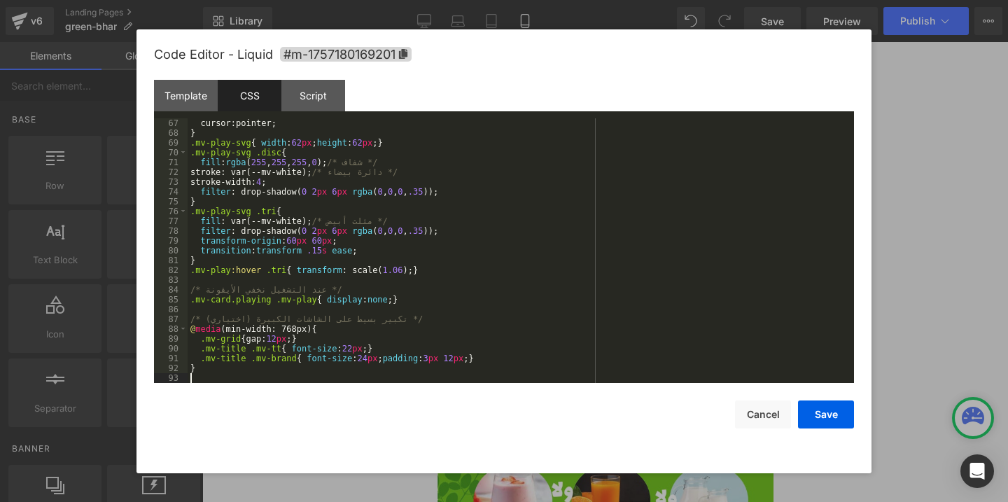
scroll to position [647, 0]
click at [311, 95] on div "Script" at bounding box center [314, 96] width 64 height 32
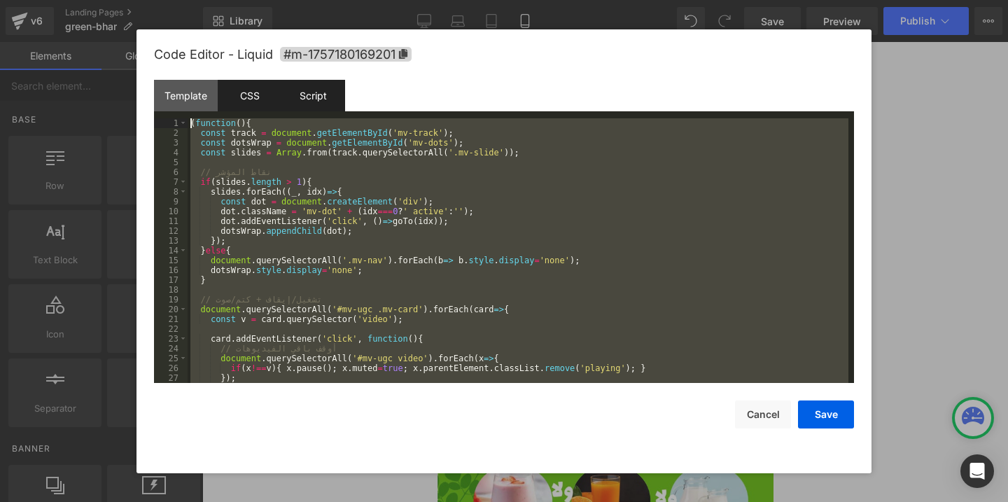
scroll to position [0, 0]
drag, startPoint x: 375, startPoint y: 360, endPoint x: 230, endPoint y: 83, distance: 312.9
click at [230, 83] on div "Template CSS Script Data 99 100 101 102 103 104 105 106 107 108 109 110 111 112…" at bounding box center [504, 231] width 700 height 303
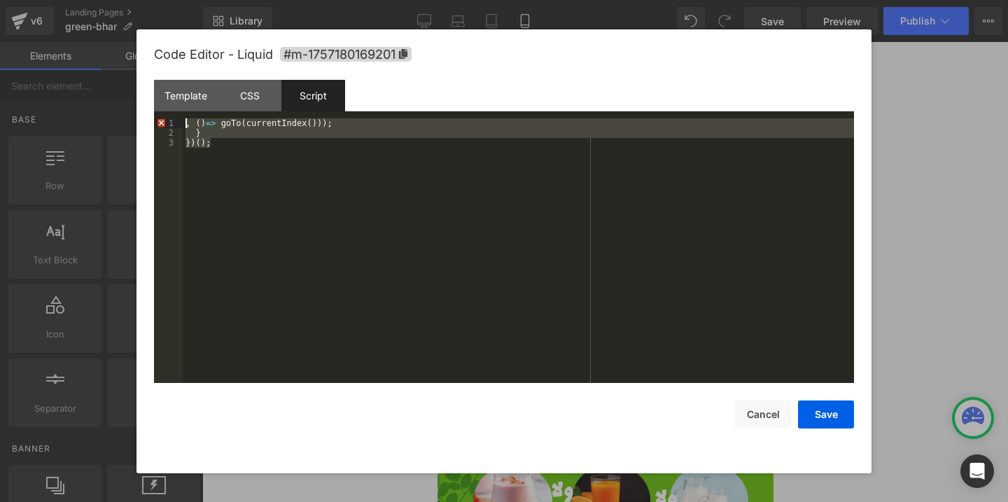
drag, startPoint x: 252, startPoint y: 172, endPoint x: 148, endPoint y: 91, distance: 131.7
click at [148, 92] on div "Code Editor - Liquid #m-1757180169201 Template CSS Script Data 99 100 101 102 1…" at bounding box center [504, 251] width 735 height 444
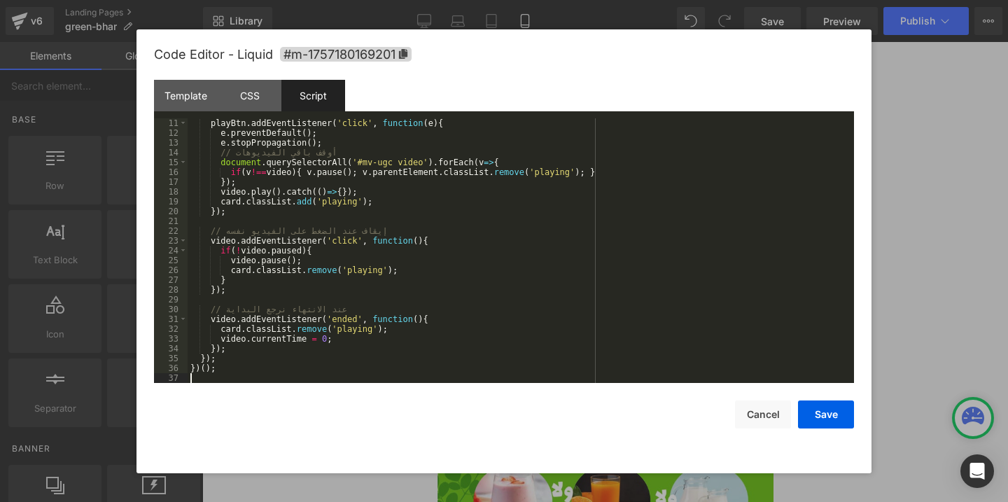
scroll to position [98, 0]
click at [817, 412] on button "Save" at bounding box center [826, 415] width 56 height 28
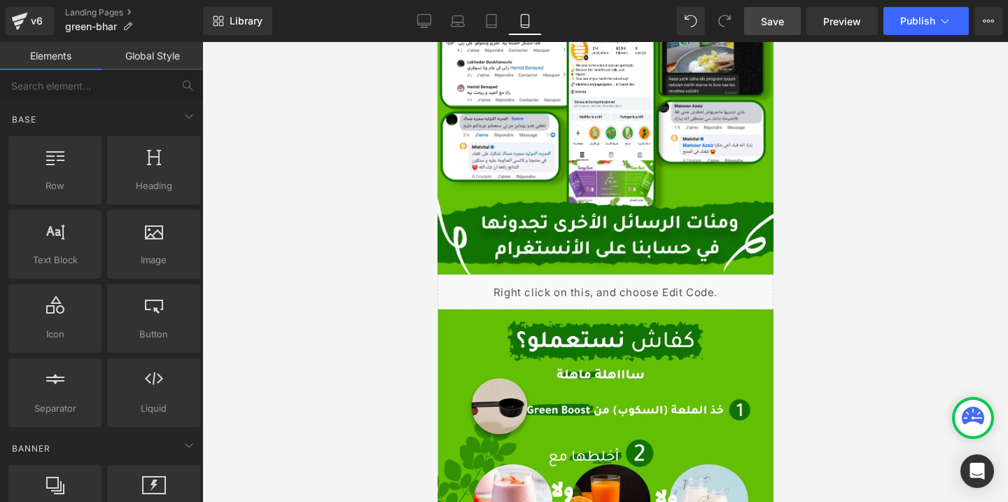
click at [761, 28] on link "Save" at bounding box center [772, 21] width 57 height 28
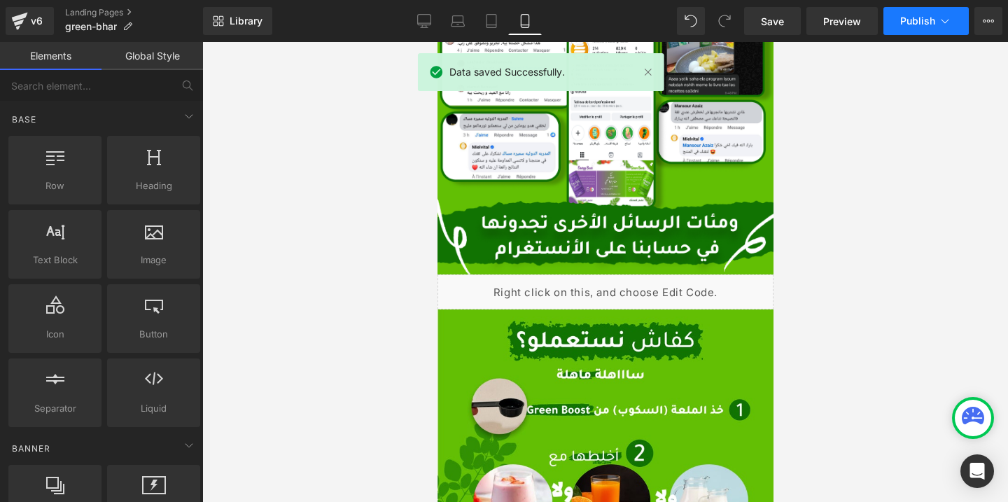
click at [901, 25] on span "Publish" at bounding box center [918, 20] width 35 height 11
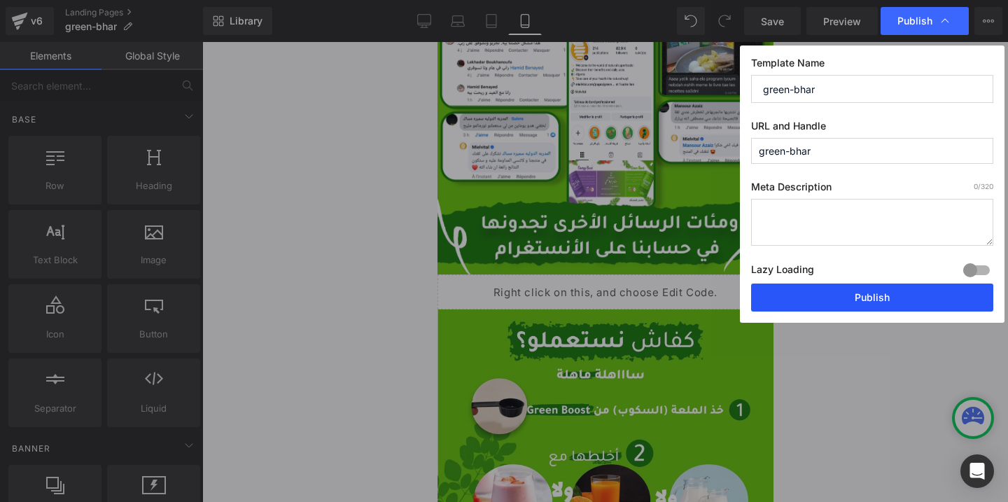
click at [826, 293] on button "Publish" at bounding box center [872, 298] width 242 height 28
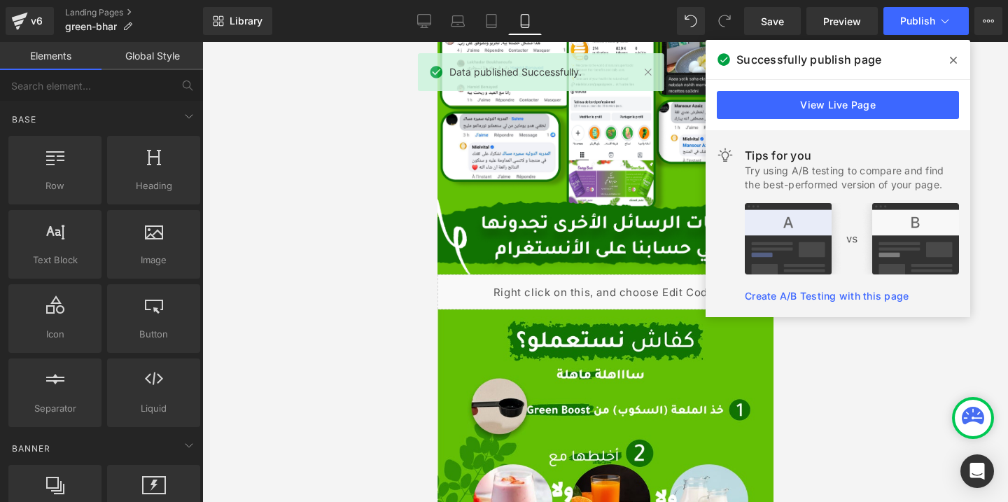
click at [953, 60] on icon at bounding box center [953, 60] width 7 height 7
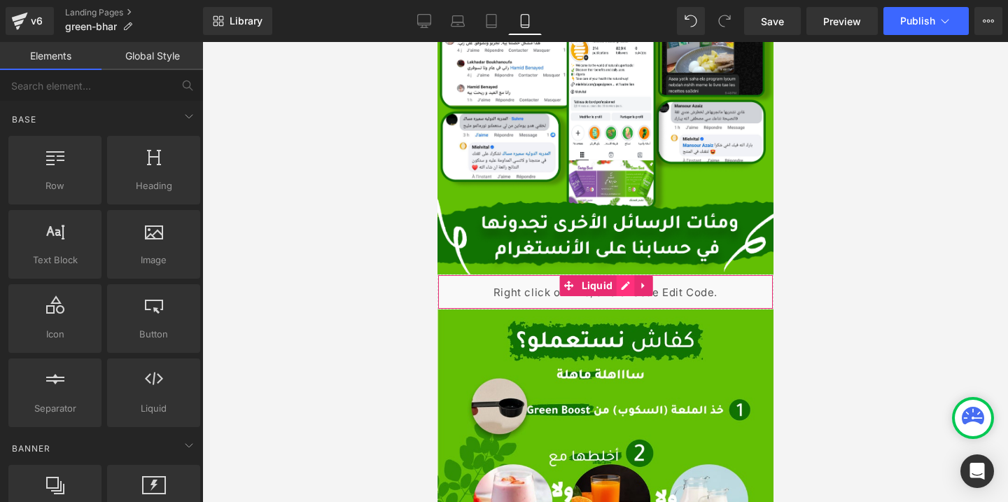
click at [623, 287] on div "Liquid" at bounding box center [605, 292] width 336 height 35
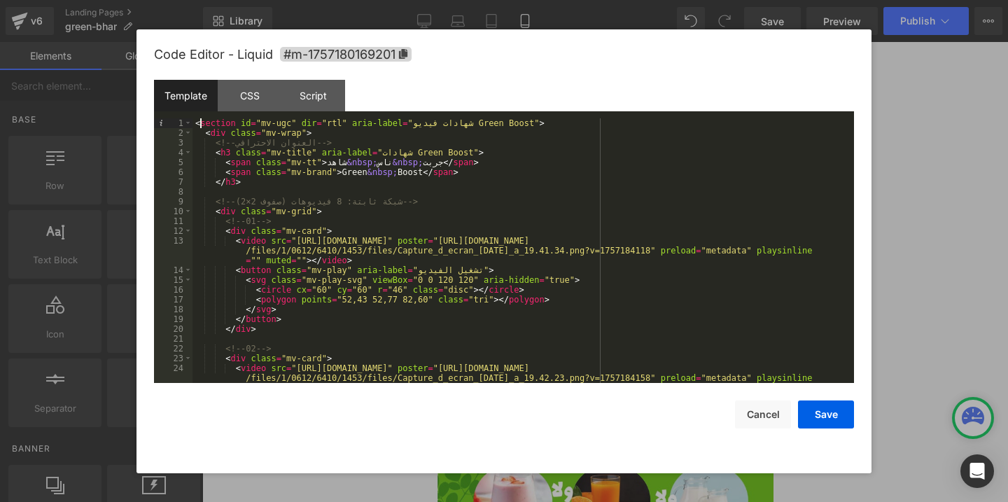
drag, startPoint x: 199, startPoint y: 126, endPoint x: 597, endPoint y: 342, distance: 452.5
click at [643, 405] on div "Code Editor - Liquid #m-1757180169201 Template CSS Script Data 1 2 3 4 5 6 7 8 …" at bounding box center [504, 251] width 700 height 444
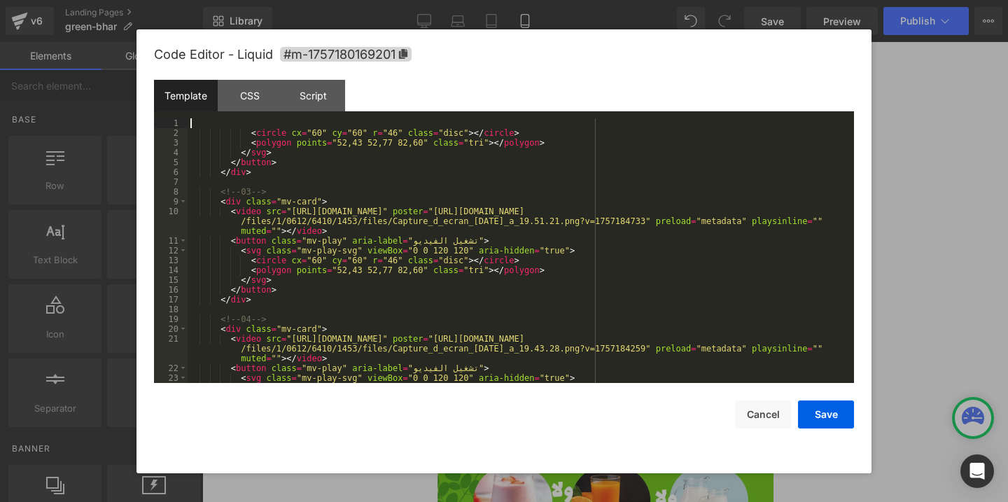
scroll to position [0, 0]
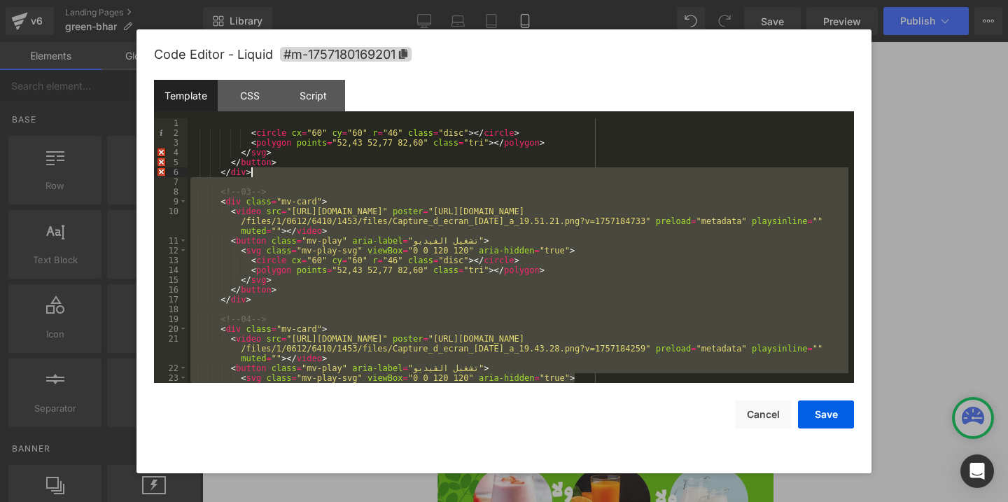
drag, startPoint x: 600, startPoint y: 373, endPoint x: 261, endPoint y: 150, distance: 406.5
click at [261, 150] on div "< circle cx = "60" cy = "60" r = "46" class = "disc" > </ circle > < polygon po…" at bounding box center [518, 260] width 661 height 284
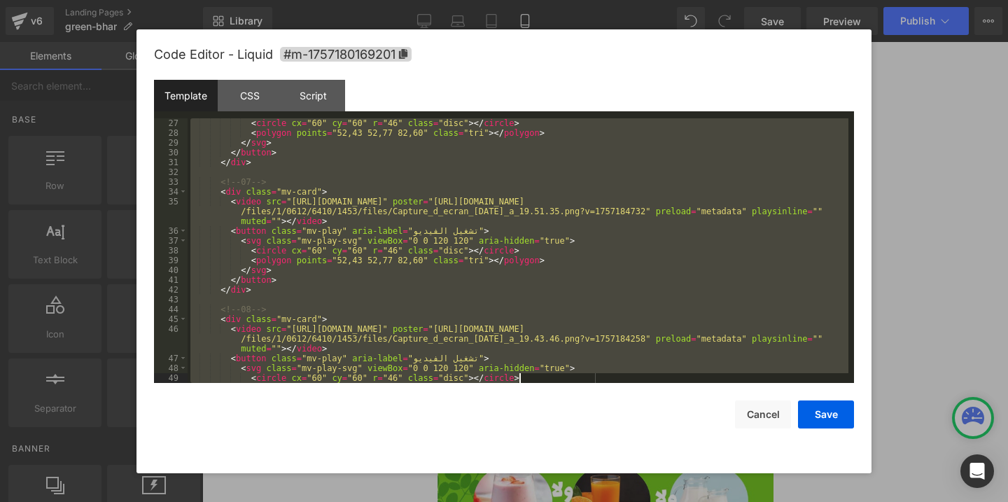
scroll to position [373, 0]
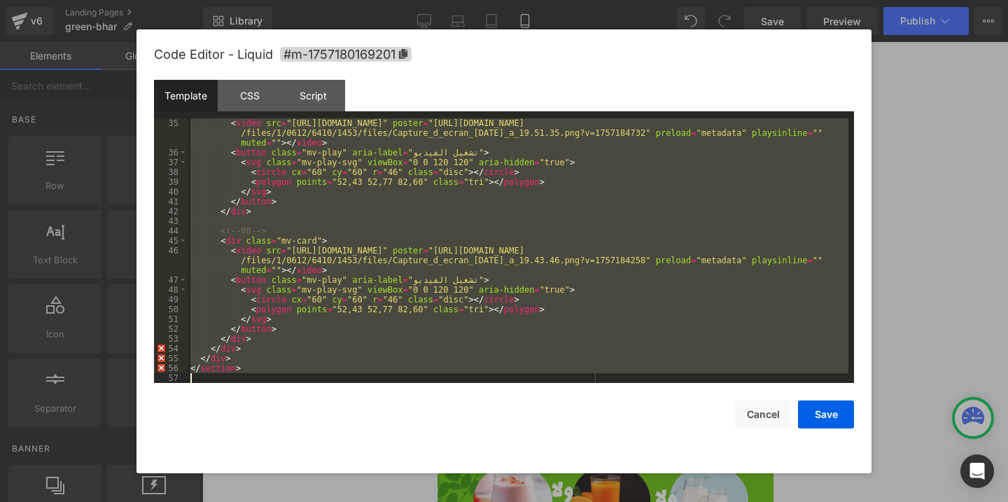
drag, startPoint x: 202, startPoint y: 120, endPoint x: 679, endPoint y: 395, distance: 550.6
click at [679, 395] on div "Code Editor - Liquid #m-1757180169201 Template CSS Script Data 35 36 37 38 39 4…" at bounding box center [504, 251] width 700 height 444
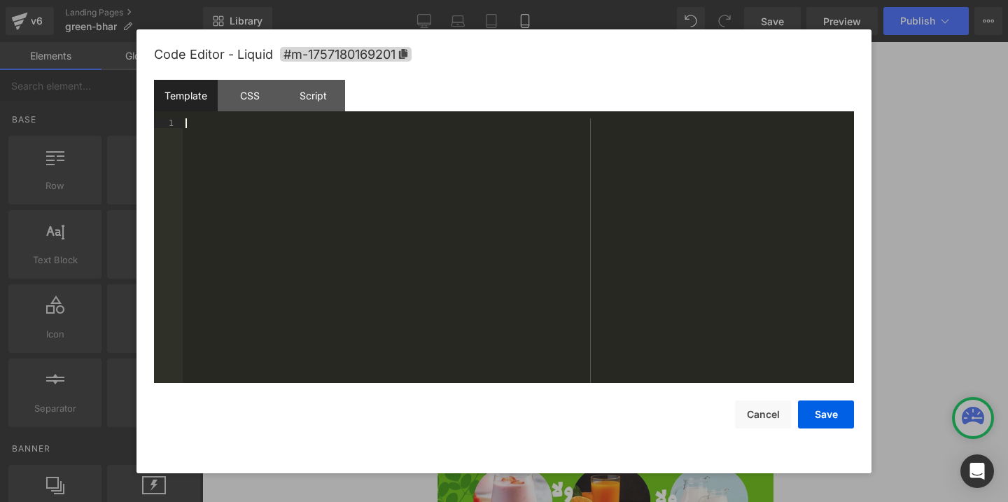
scroll to position [1039, 0]
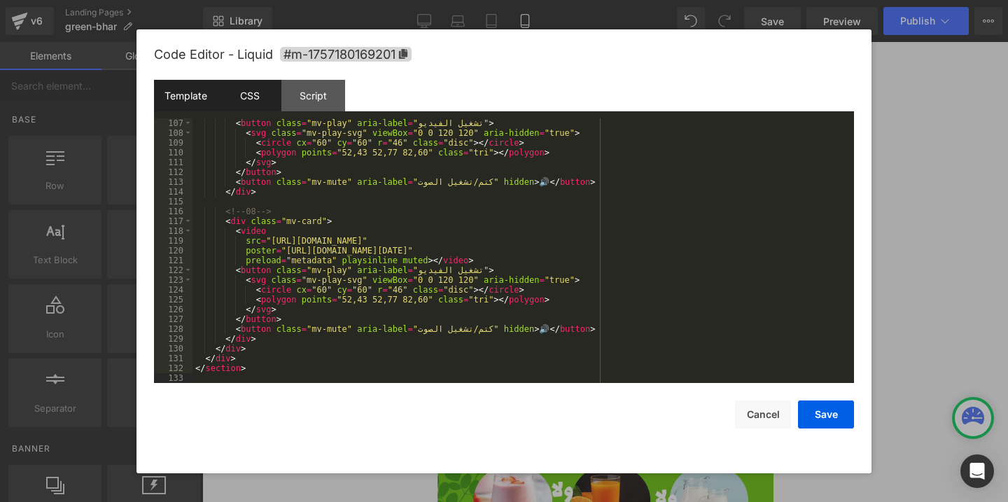
click at [252, 99] on div "CSS" at bounding box center [250, 96] width 64 height 32
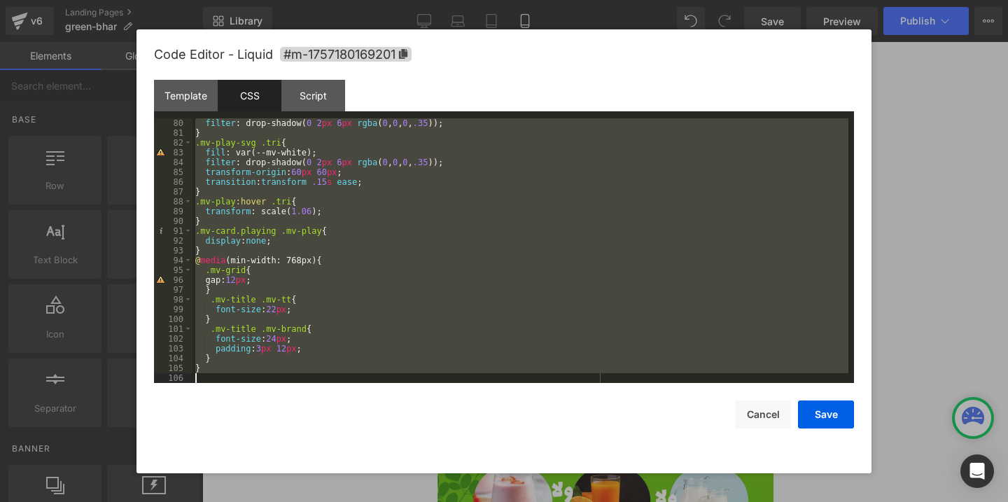
scroll to position [775, 0]
drag, startPoint x: 200, startPoint y: 119, endPoint x: 560, endPoint y: 412, distance: 465.0
click at [560, 412] on div "Code Editor - Liquid #m-1757180169201 Template CSS Script Data 107 108 109 110 …" at bounding box center [504, 251] width 700 height 444
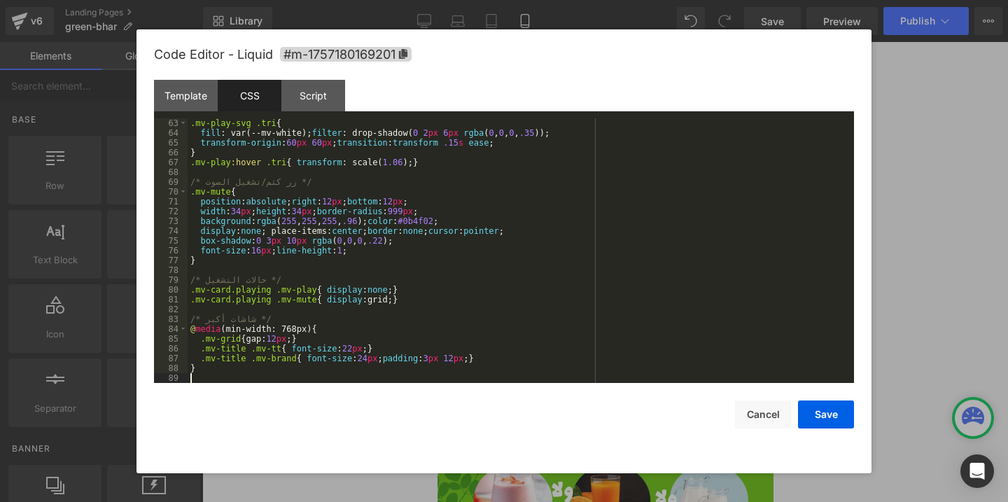
scroll to position [608, 0]
click at [313, 96] on div "Script" at bounding box center [314, 96] width 64 height 32
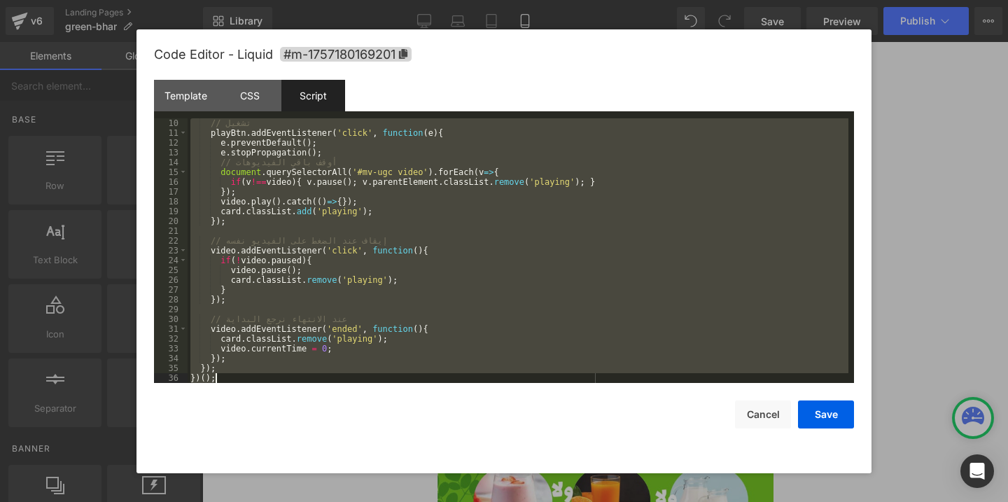
scroll to position [88, 0]
drag, startPoint x: 194, startPoint y: 123, endPoint x: 508, endPoint y: 436, distance: 443.2
click at [508, 436] on div "Code Editor - Liquid #m-1757180169201 Template CSS Script Data 107 108 109 110 …" at bounding box center [504, 251] width 700 height 444
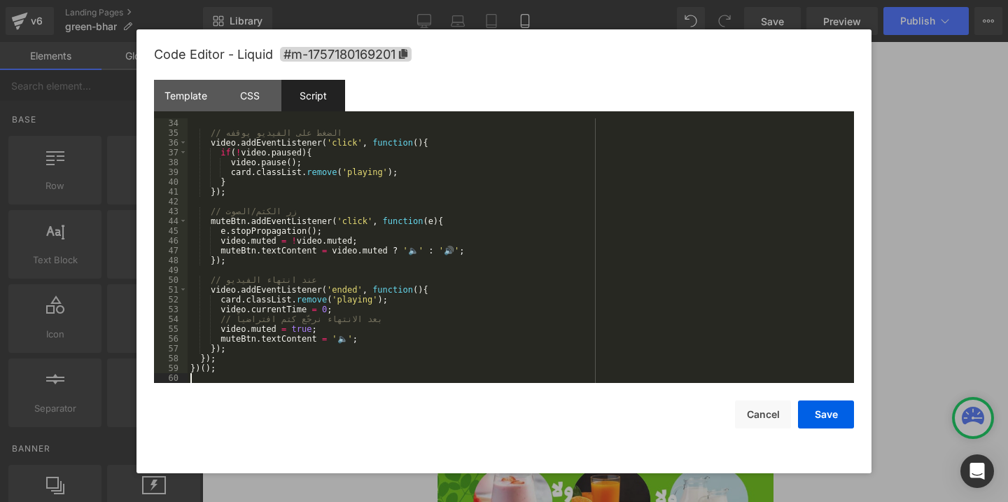
scroll to position [324, 0]
click at [823, 413] on button "Save" at bounding box center [826, 415] width 56 height 28
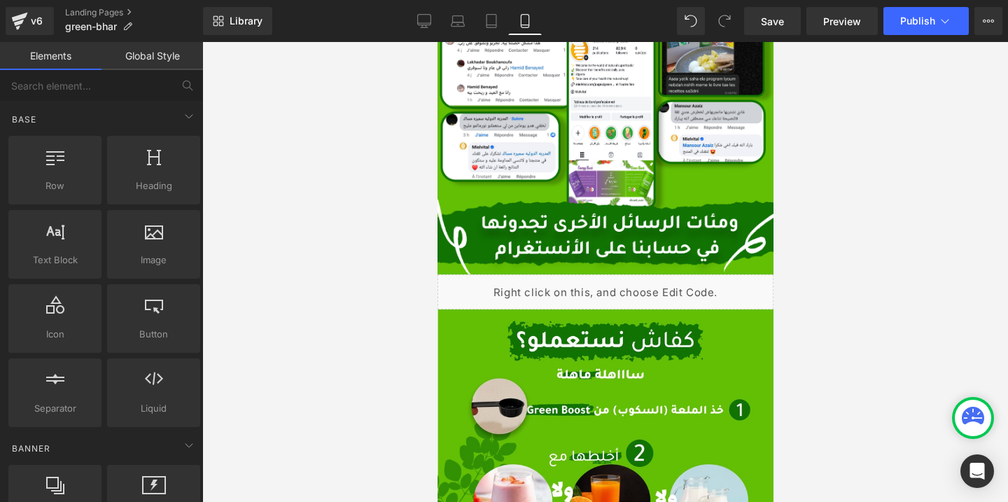
click at [784, 21] on span "Save" at bounding box center [772, 21] width 23 height 15
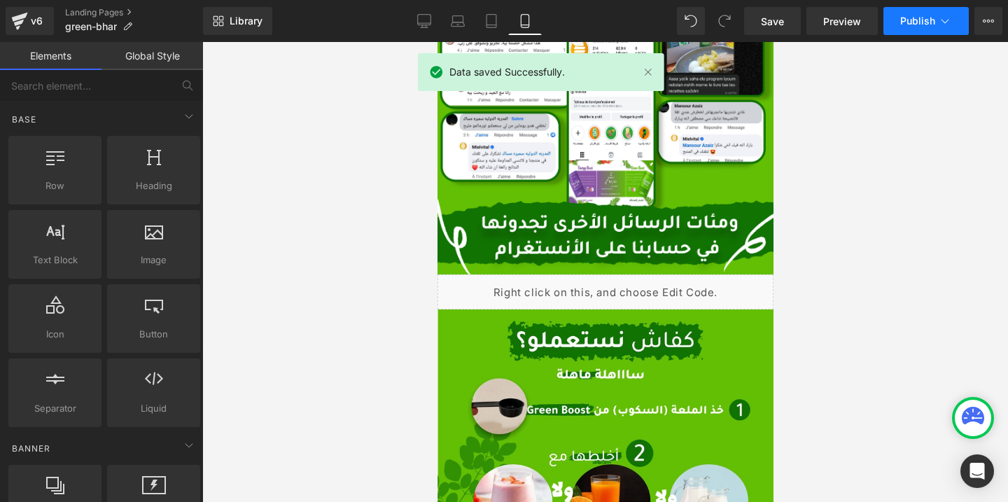
click at [938, 20] on icon at bounding box center [945, 21] width 14 height 14
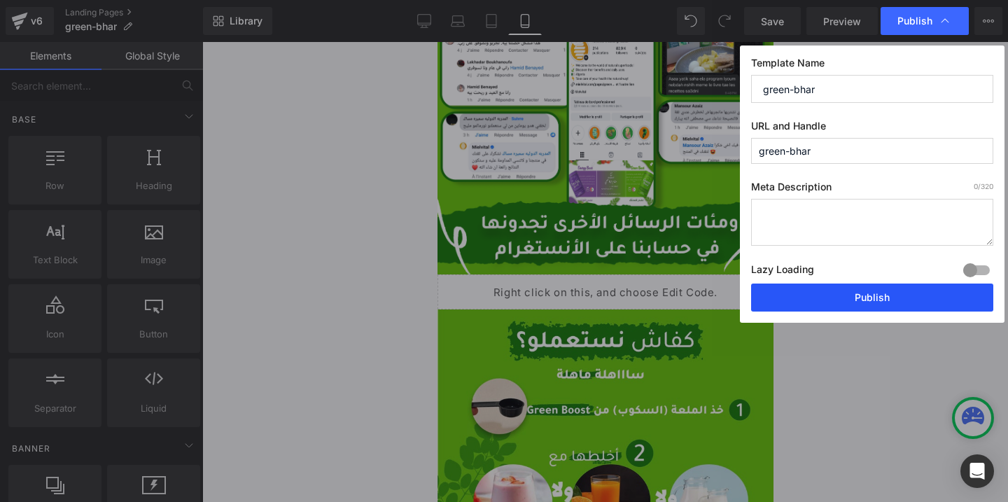
click at [818, 299] on button "Publish" at bounding box center [872, 298] width 242 height 28
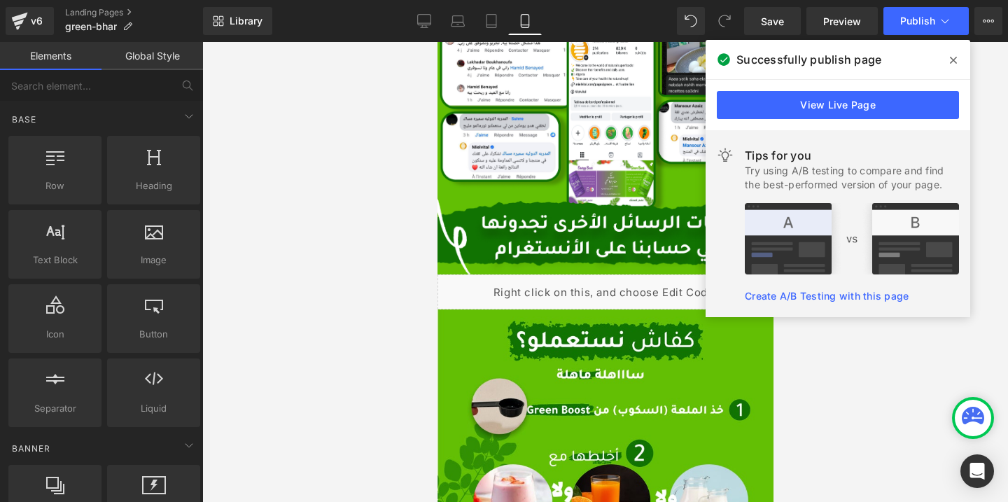
click at [952, 59] on icon at bounding box center [953, 60] width 7 height 11
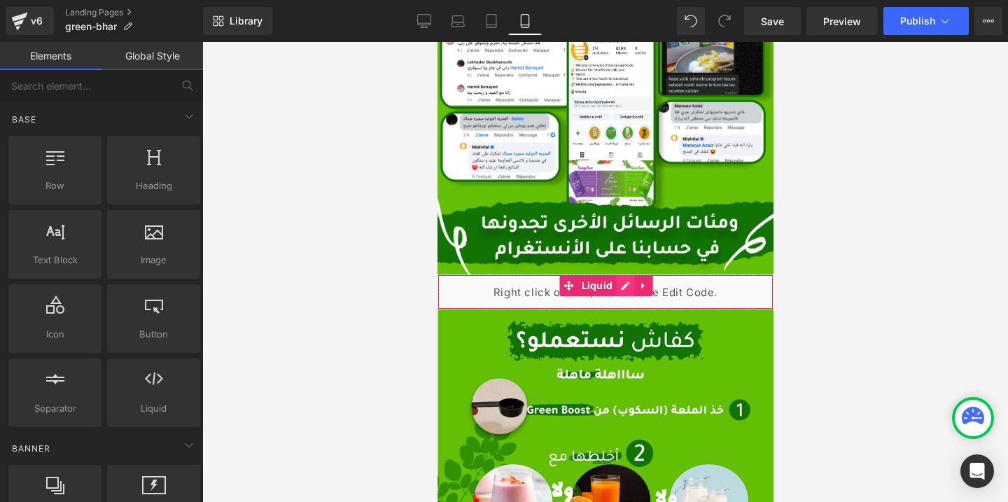
click at [627, 284] on div "Liquid" at bounding box center [605, 292] width 336 height 35
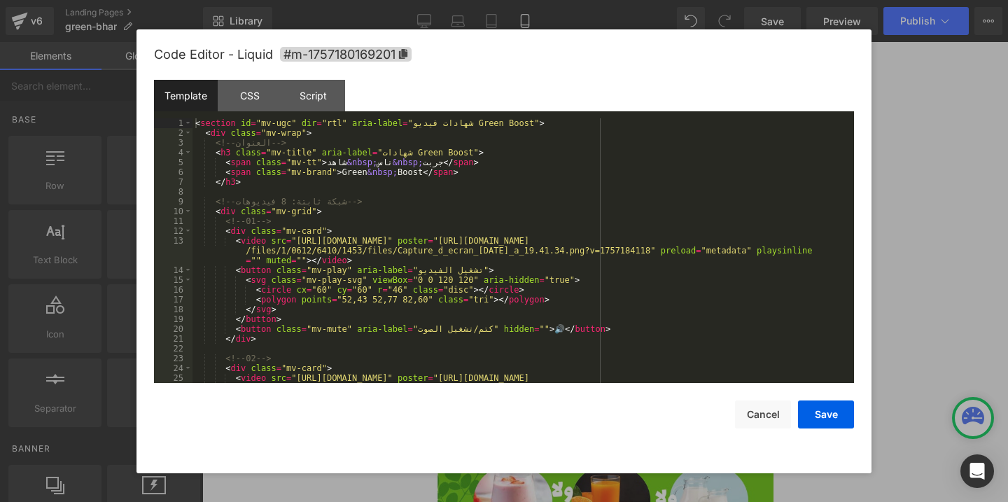
click at [204, 123] on div "< section id = "mv-ugc" dir = "rtl" aria-label = "شهادات فيديو Green Boost" > <…" at bounding box center [521, 270] width 656 height 304
click at [499, 286] on div "< section id = "mv-ugc" dir = "rtl" aria-label = "شهادات فيديو Green Boost" > <…" at bounding box center [521, 270] width 656 height 304
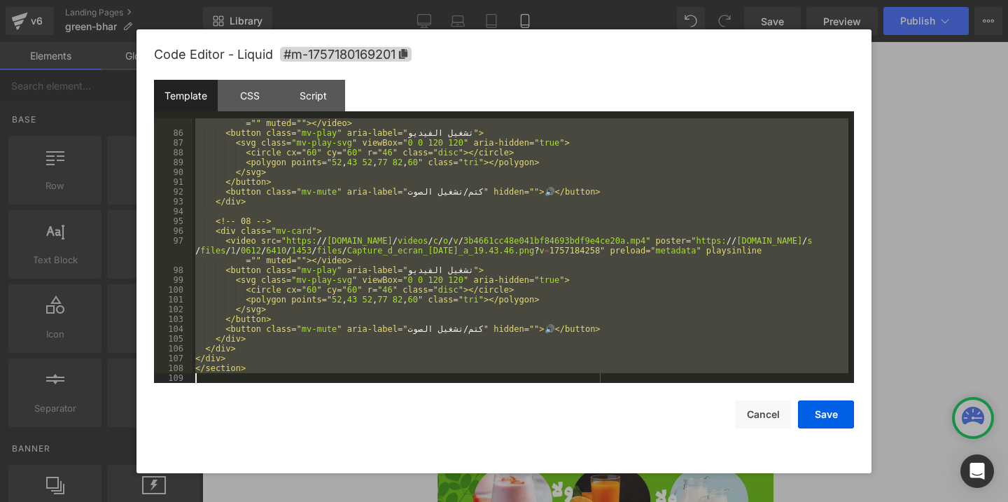
scroll to position [961, 0]
drag, startPoint x: 196, startPoint y: 123, endPoint x: 585, endPoint y: 398, distance: 475.9
click at [585, 398] on div "Code Editor - Liquid #m-1757180169201 Template CSS Script Data 85 86 87 88 89 9…" at bounding box center [504, 251] width 700 height 444
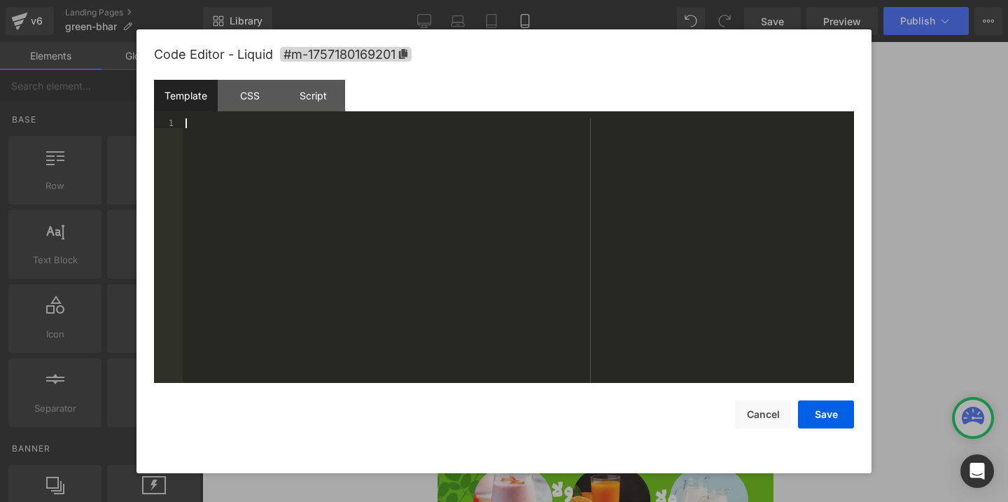
scroll to position [853, 0]
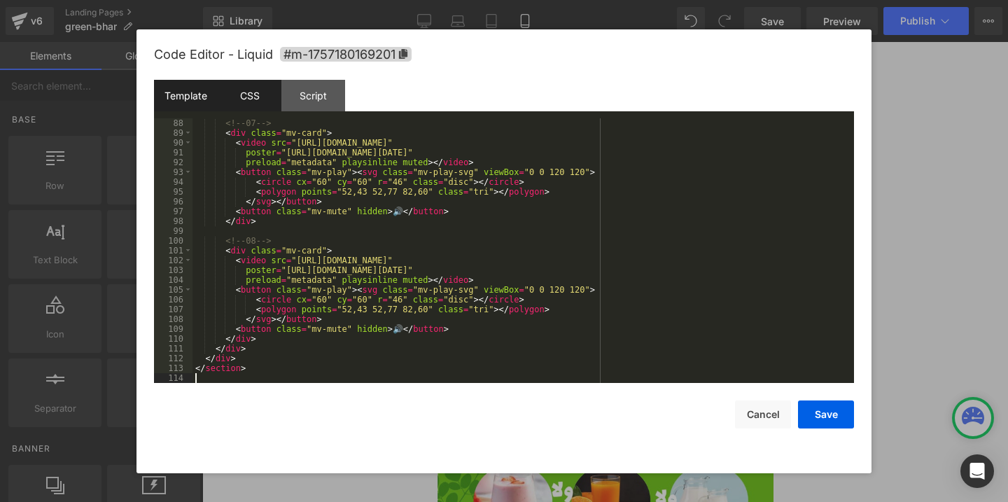
click at [251, 93] on div "CSS" at bounding box center [250, 96] width 64 height 32
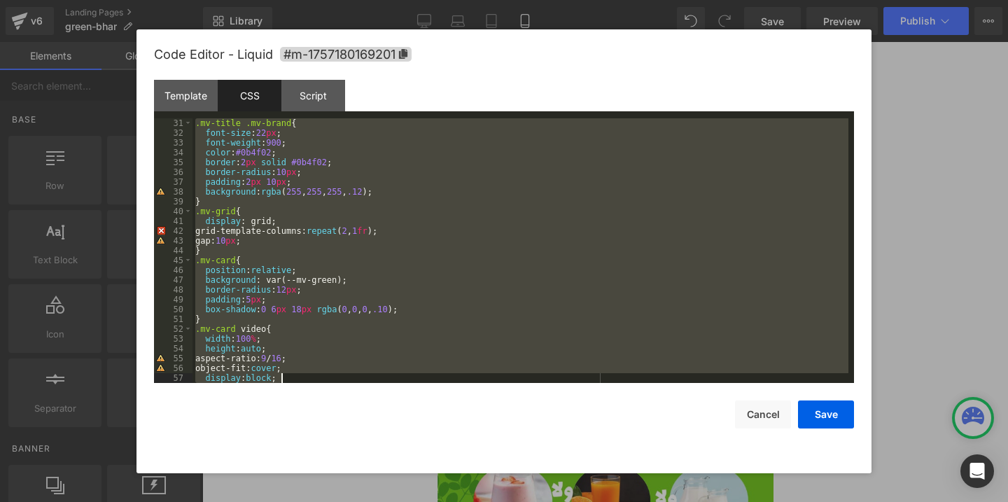
scroll to position [971, 0]
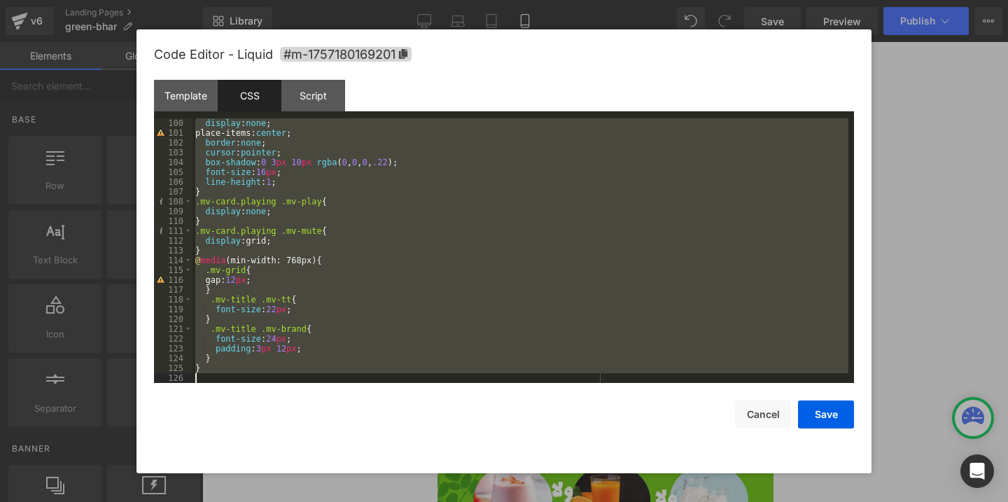
drag, startPoint x: 195, startPoint y: 121, endPoint x: 512, endPoint y: 469, distance: 471.0
click at [512, 469] on div "Code Editor - Liquid #m-1757180169201 Template CSS Script Data 88 89 90 91 92 9…" at bounding box center [504, 251] width 700 height 444
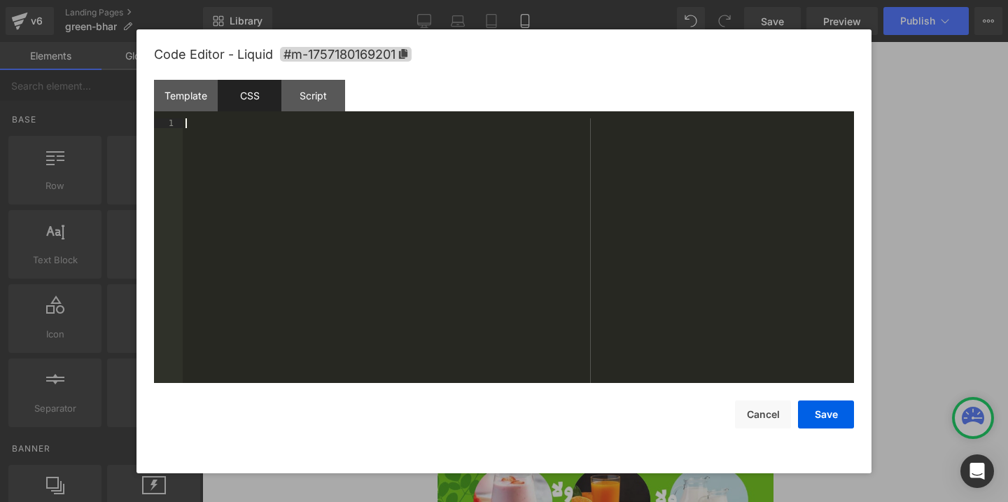
scroll to position [578, 0]
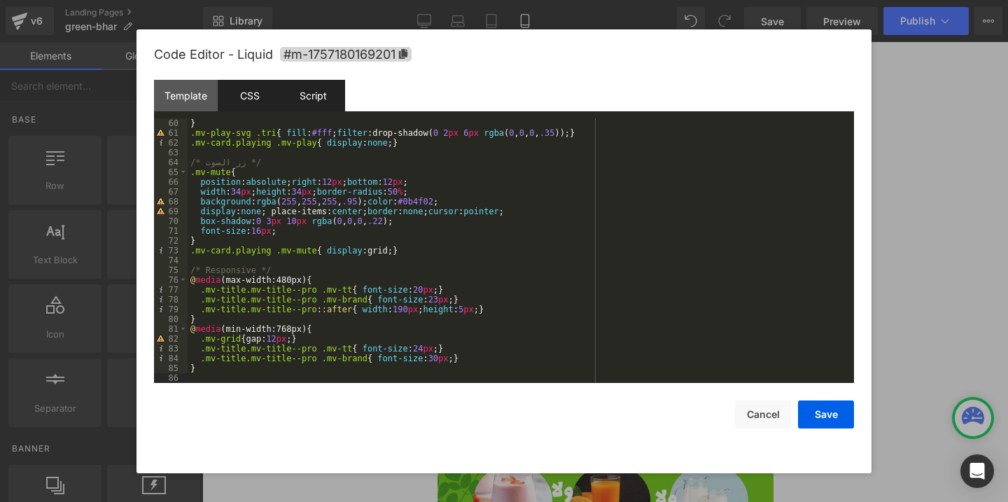
click at [308, 98] on div "Script" at bounding box center [314, 96] width 64 height 32
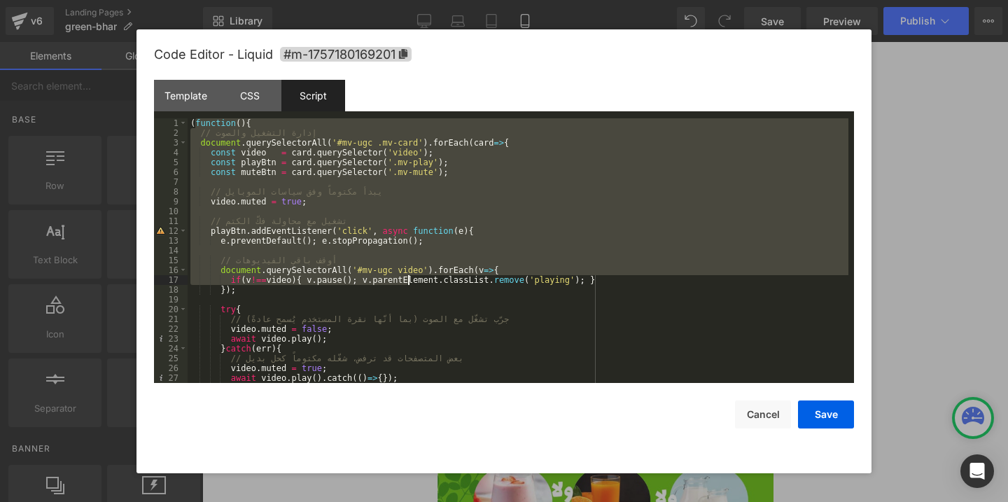
scroll to position [314, 0]
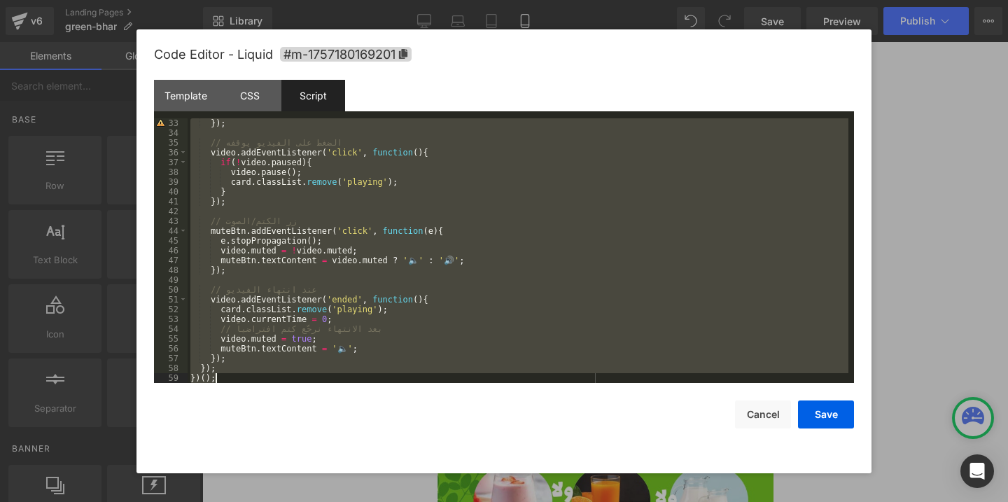
drag, startPoint x: 194, startPoint y: 121, endPoint x: 596, endPoint y: 452, distance: 520.4
click at [596, 452] on div "Code Editor - Liquid #m-1757180169201 Template CSS Script Data 88 89 90 91 92 9…" at bounding box center [504, 251] width 700 height 444
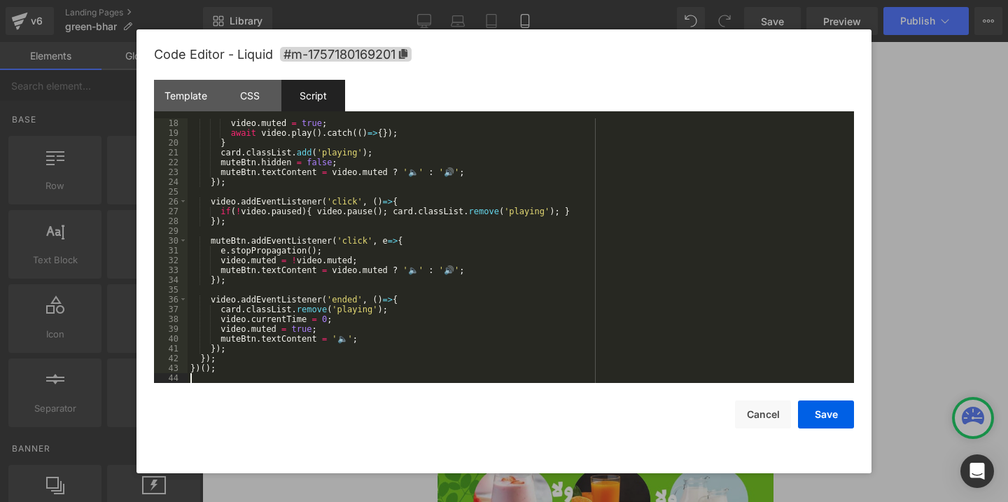
scroll to position [167, 0]
click at [838, 412] on button "Save" at bounding box center [826, 415] width 56 height 28
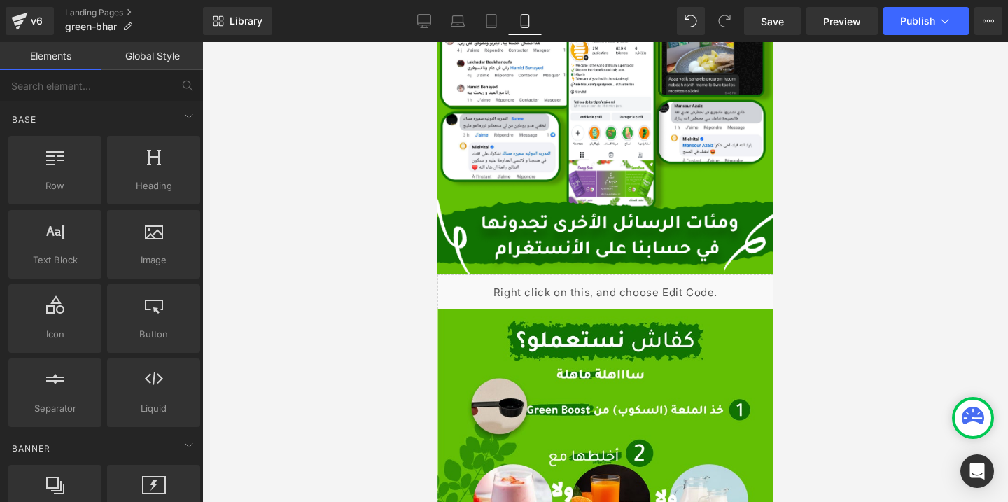
click at [771, 27] on span "Save" at bounding box center [772, 21] width 23 height 15
click at [915, 18] on span "Publish" at bounding box center [918, 20] width 35 height 11
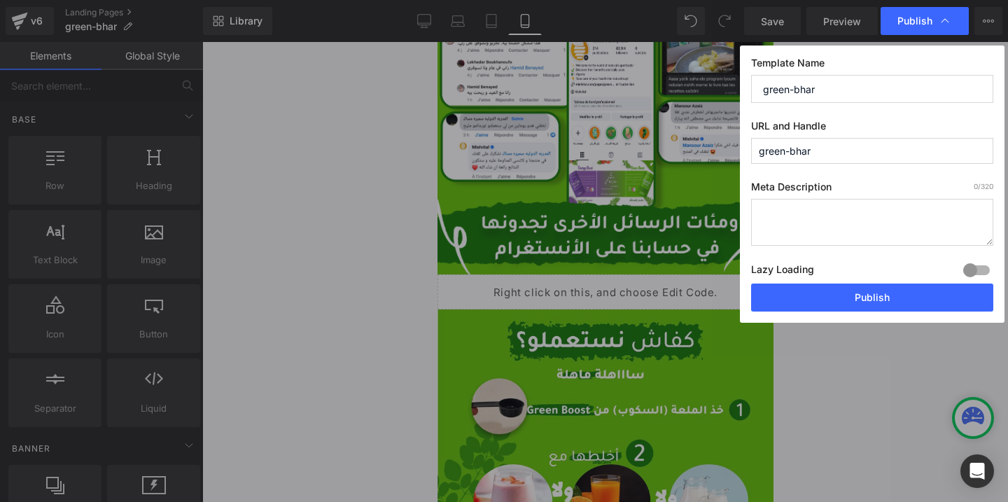
click at [915, 18] on span "Publish" at bounding box center [915, 21] width 35 height 13
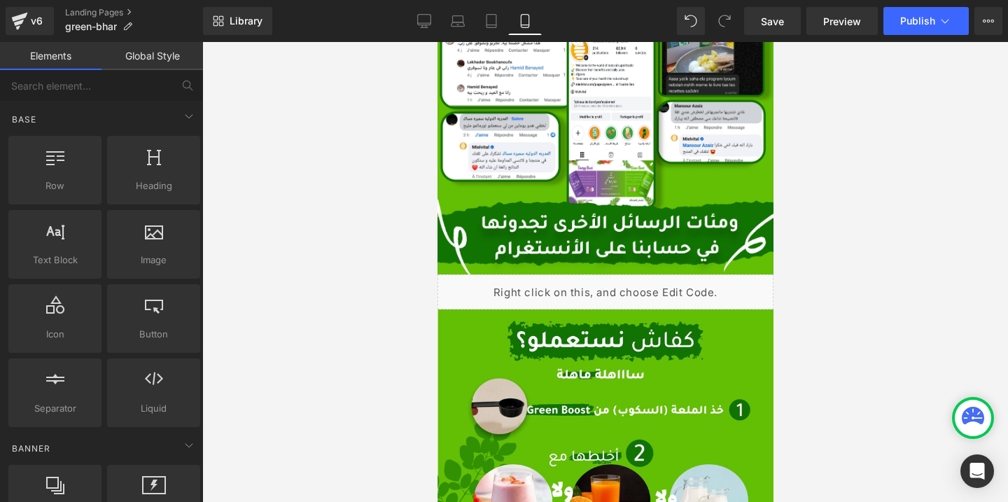
click at [858, 300] on div at bounding box center [605, 272] width 806 height 460
click at [931, 29] on button "Publish" at bounding box center [926, 21] width 85 height 28
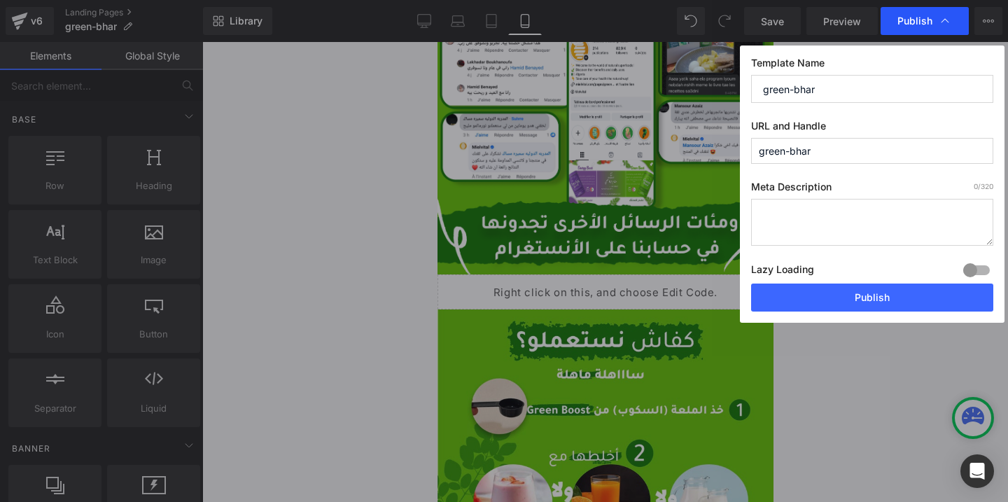
click at [945, 29] on div "Publish" at bounding box center [925, 21] width 88 height 28
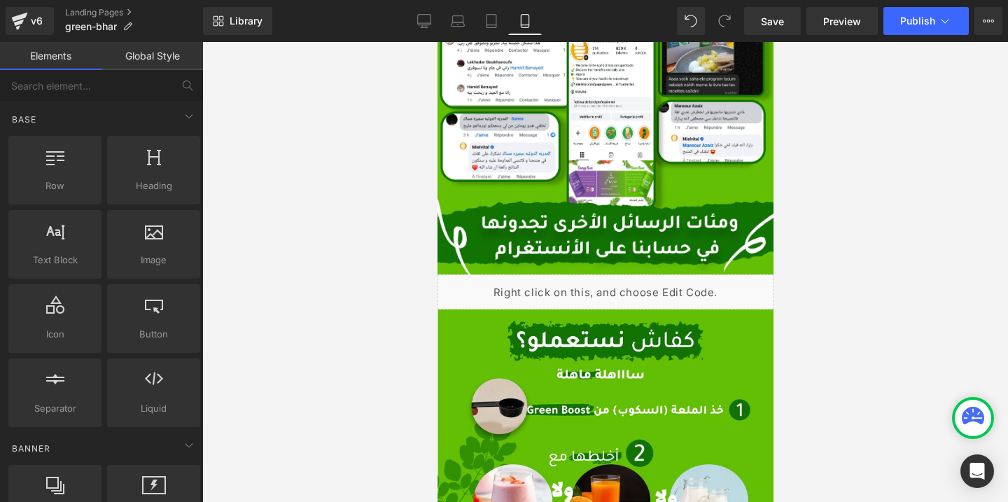
click at [945, 29] on button "Publish" at bounding box center [926, 21] width 85 height 28
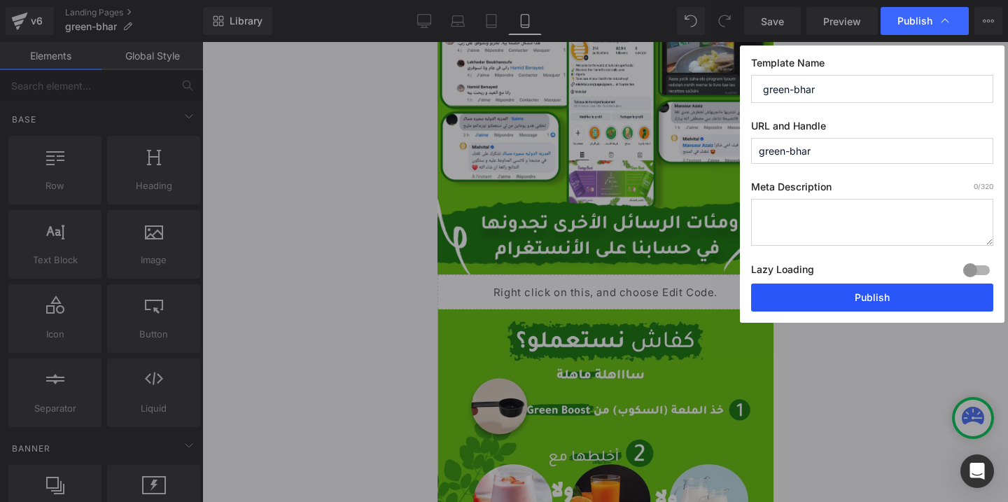
click at [849, 302] on button "Publish" at bounding box center [872, 298] width 242 height 28
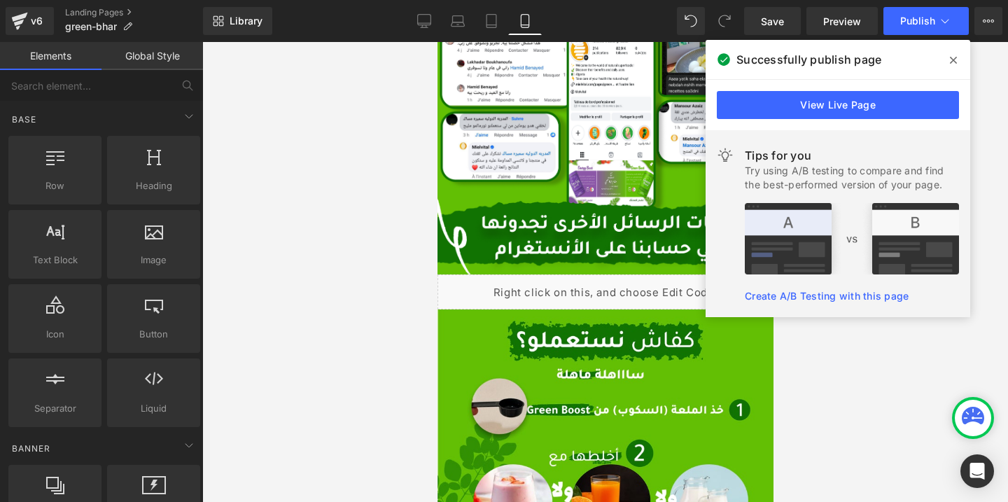
click at [958, 61] on span at bounding box center [954, 60] width 22 height 22
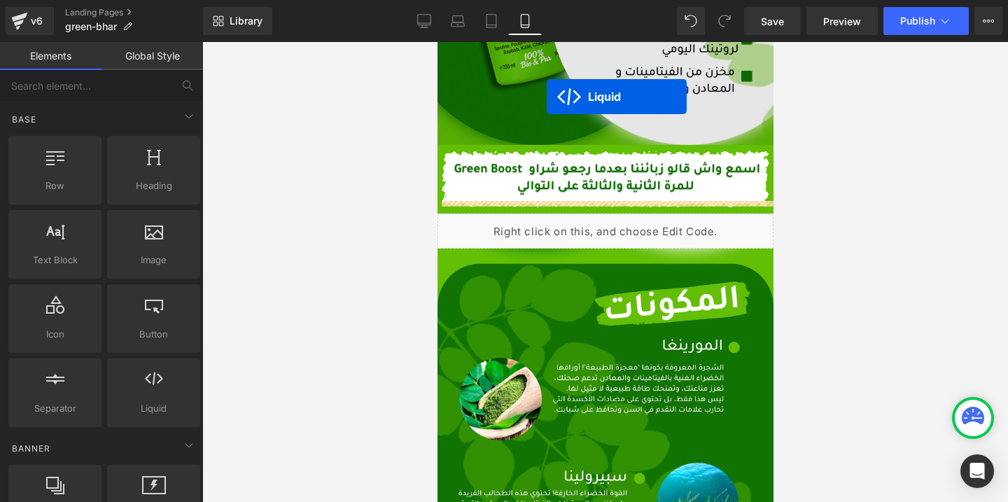
scroll to position [2198, 0]
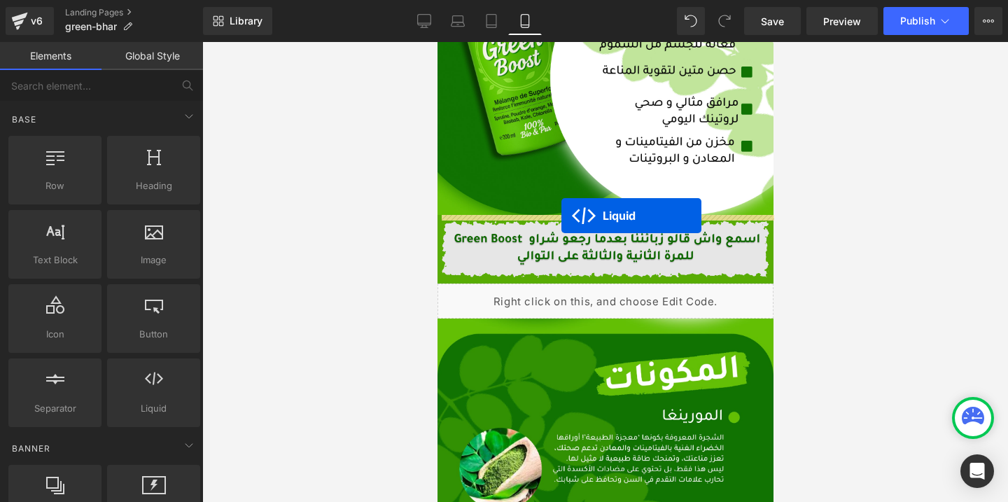
drag, startPoint x: 572, startPoint y: 284, endPoint x: 561, endPoint y: 216, distance: 69.5
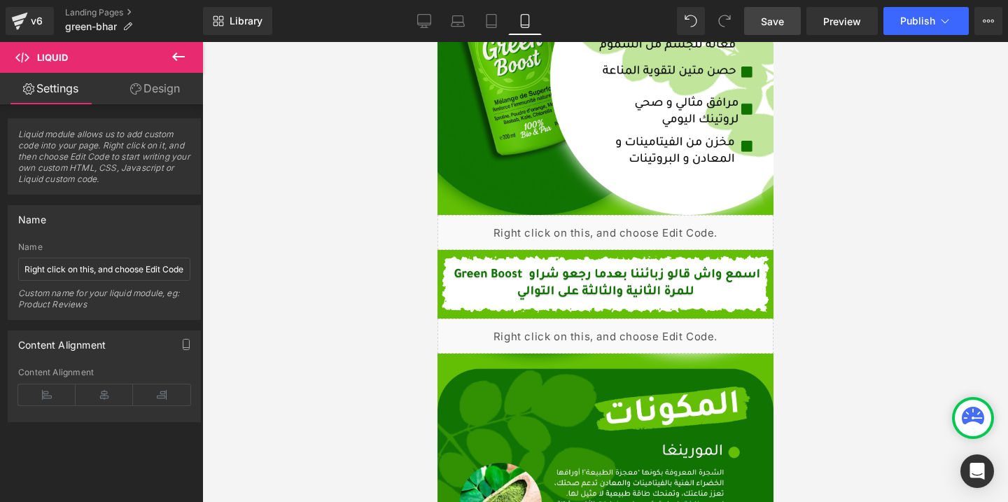
click at [777, 16] on span "Save" at bounding box center [772, 21] width 23 height 15
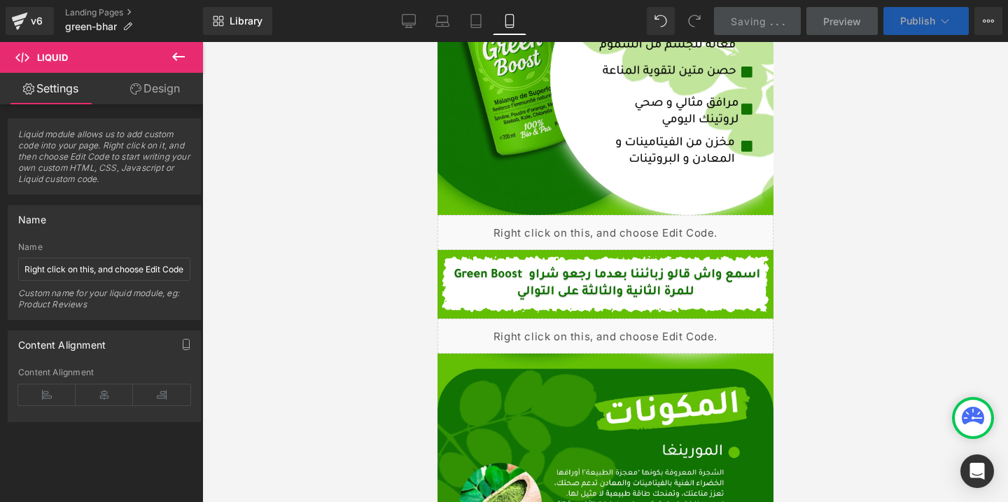
click at [924, 20] on span "Publish" at bounding box center [918, 20] width 35 height 11
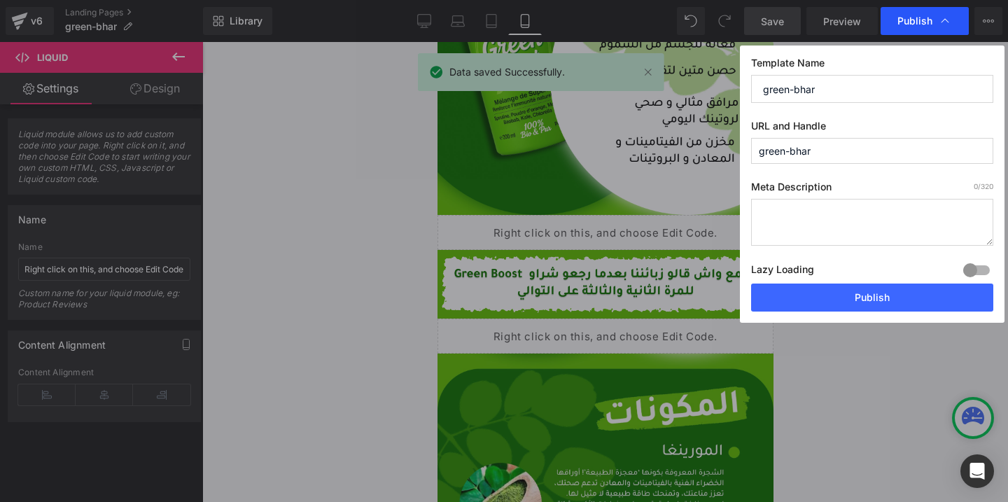
click at [903, 23] on span "Publish" at bounding box center [915, 21] width 35 height 13
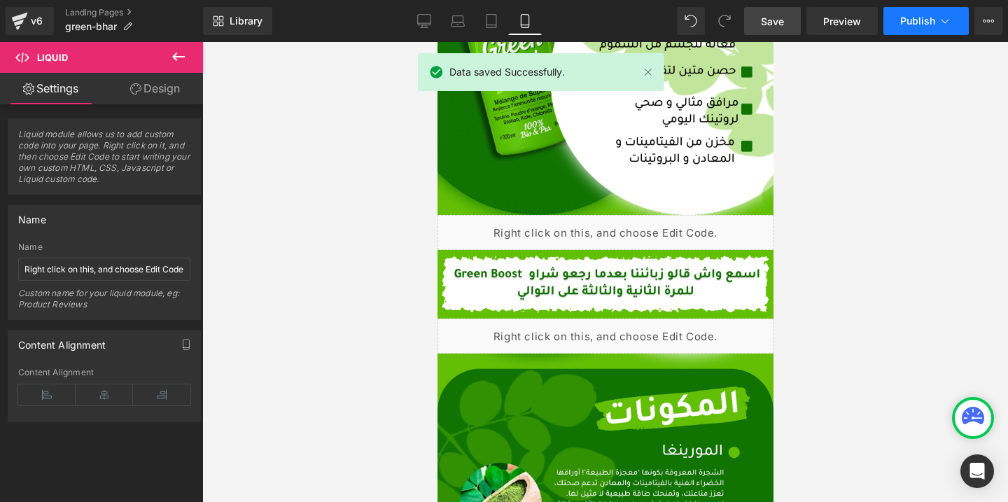
click at [936, 26] on button "Publish" at bounding box center [926, 21] width 85 height 28
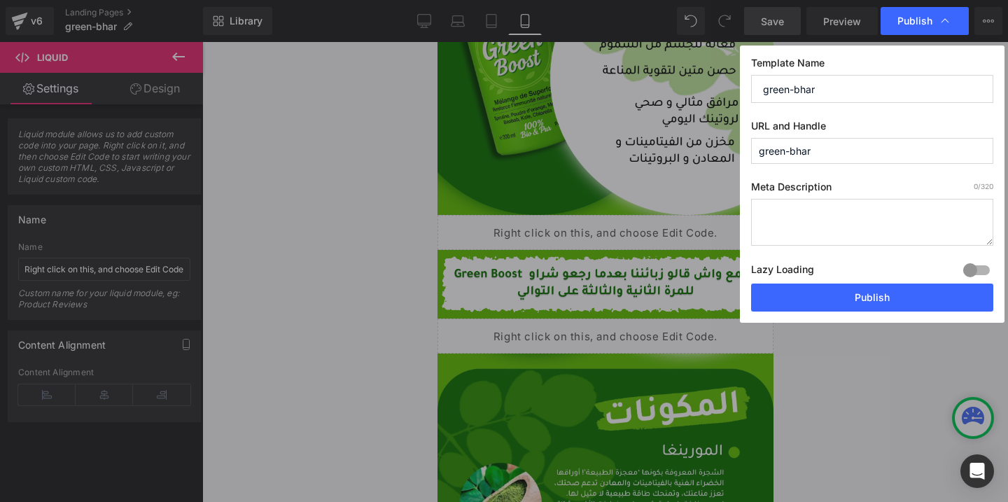
click at [936, 26] on span "Publish" at bounding box center [925, 21] width 55 height 14
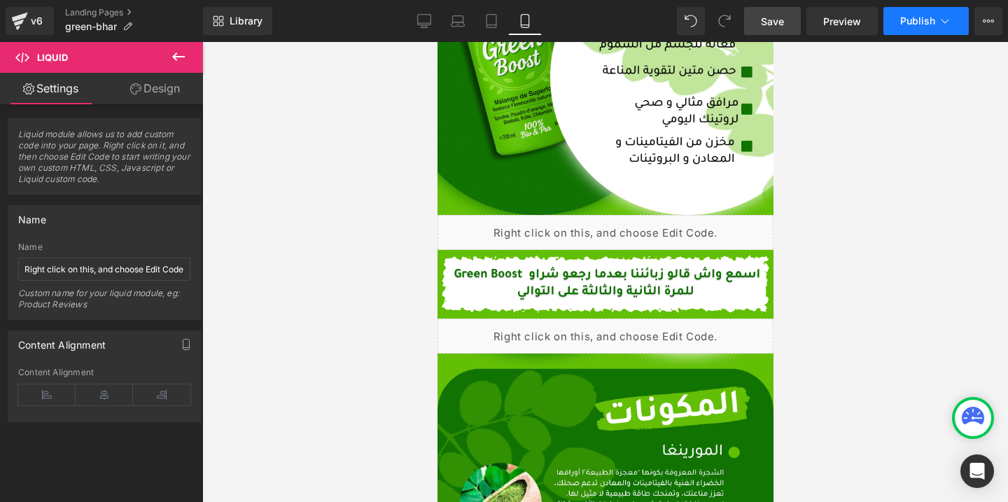
click at [936, 26] on button "Publish" at bounding box center [926, 21] width 85 height 28
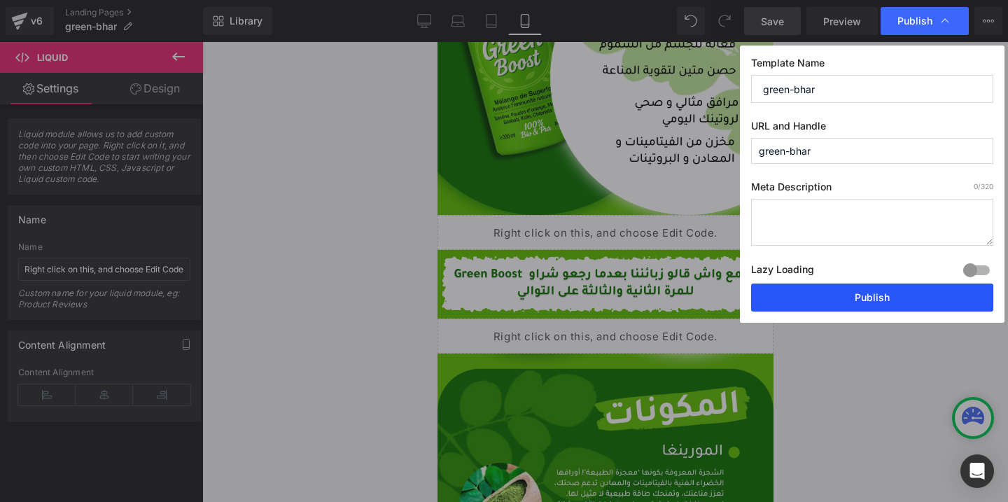
click at [891, 293] on button "Publish" at bounding box center [872, 298] width 242 height 28
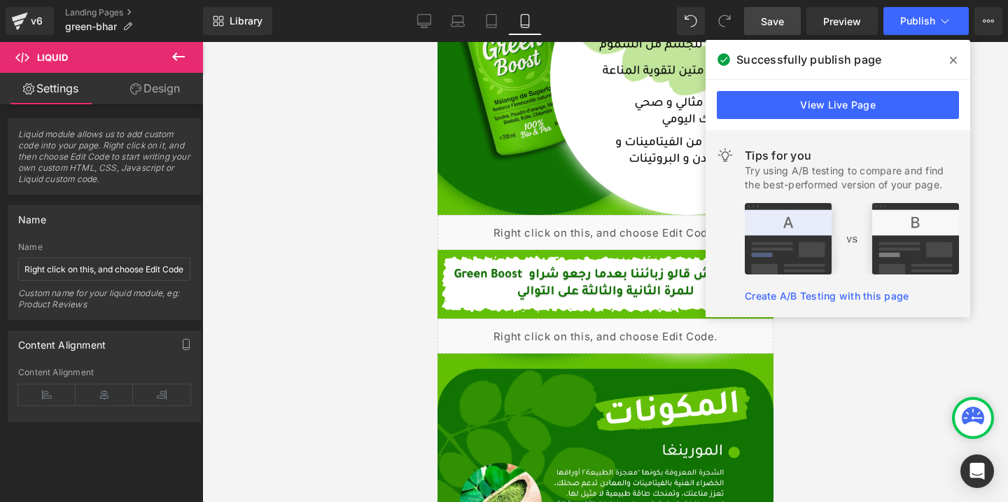
click at [953, 64] on icon at bounding box center [953, 60] width 7 height 11
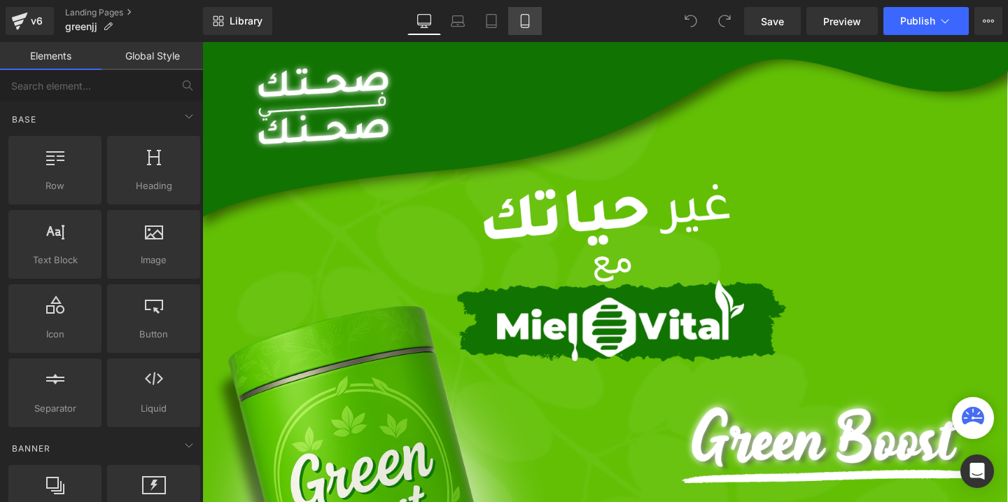
click at [520, 22] on icon at bounding box center [525, 21] width 14 height 14
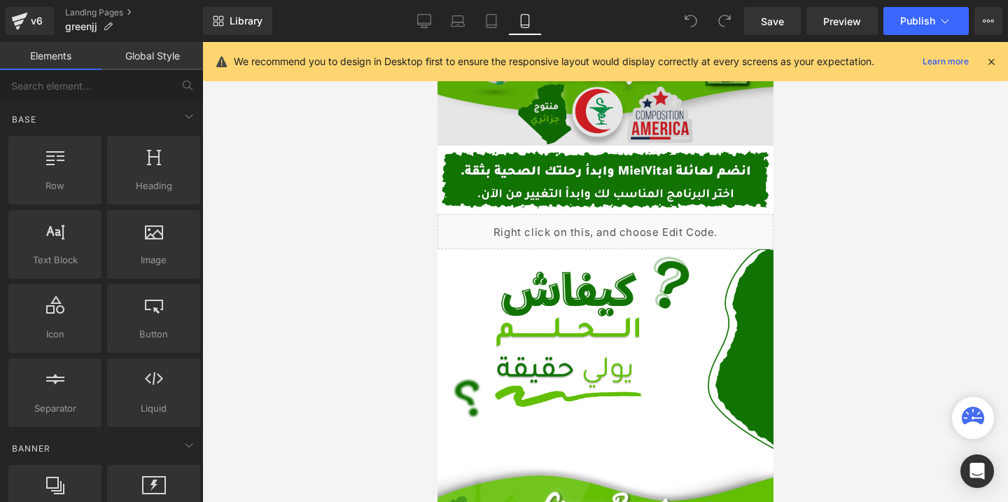
scroll to position [415, 0]
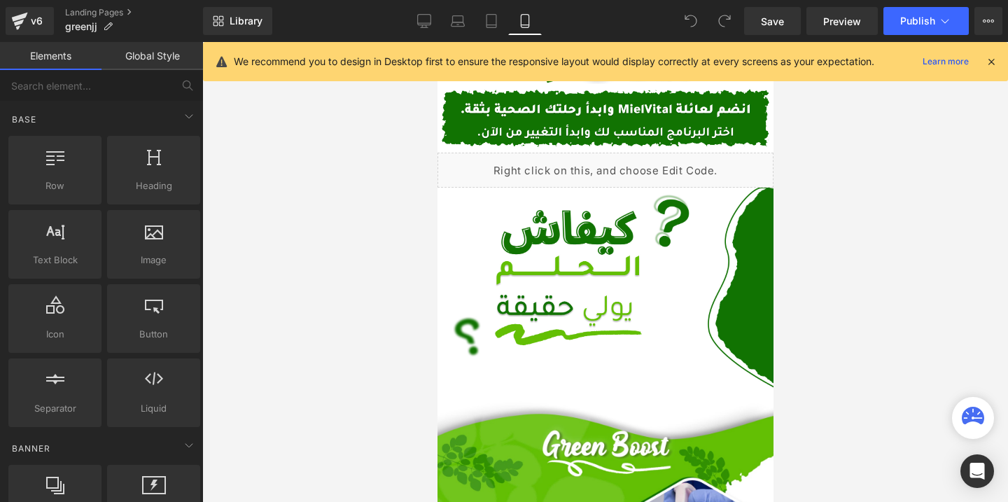
click at [992, 64] on icon at bounding box center [991, 61] width 13 height 13
